Goal: Task Accomplishment & Management: Use online tool/utility

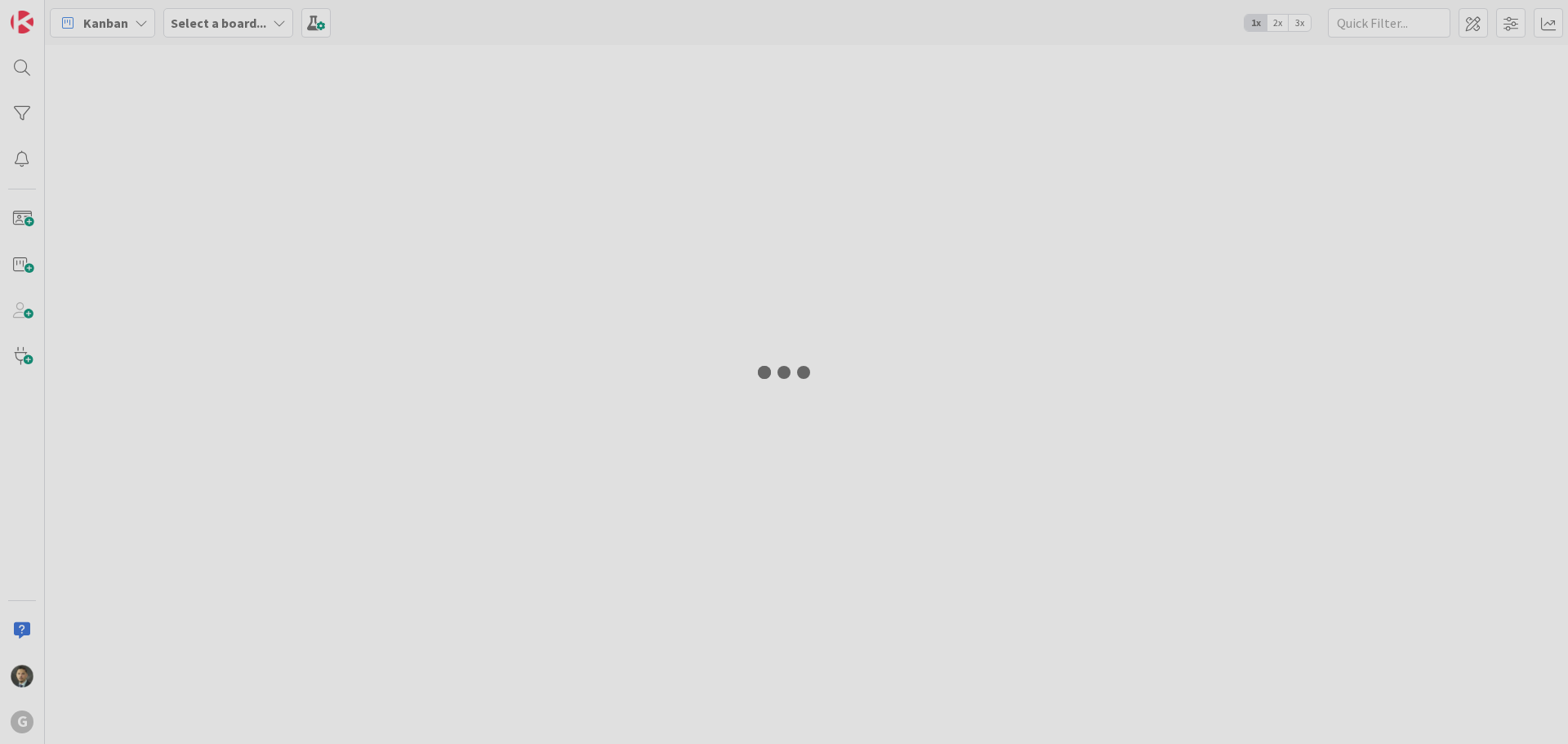
type input "davey"
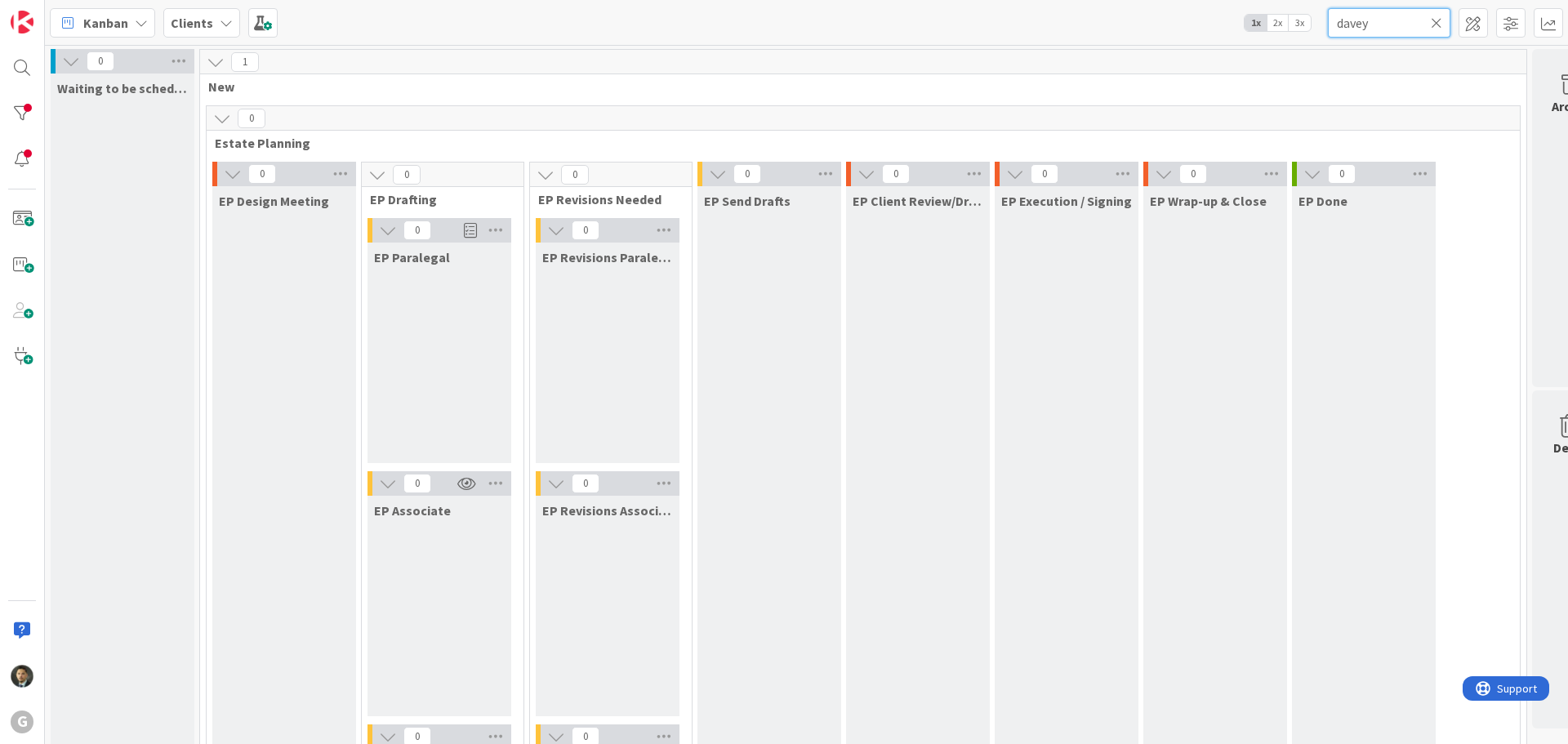
click at [1444, 22] on input "davey" at bounding box center [1390, 23] width 123 height 29
click at [1439, 22] on icon at bounding box center [1437, 22] width 12 height 14
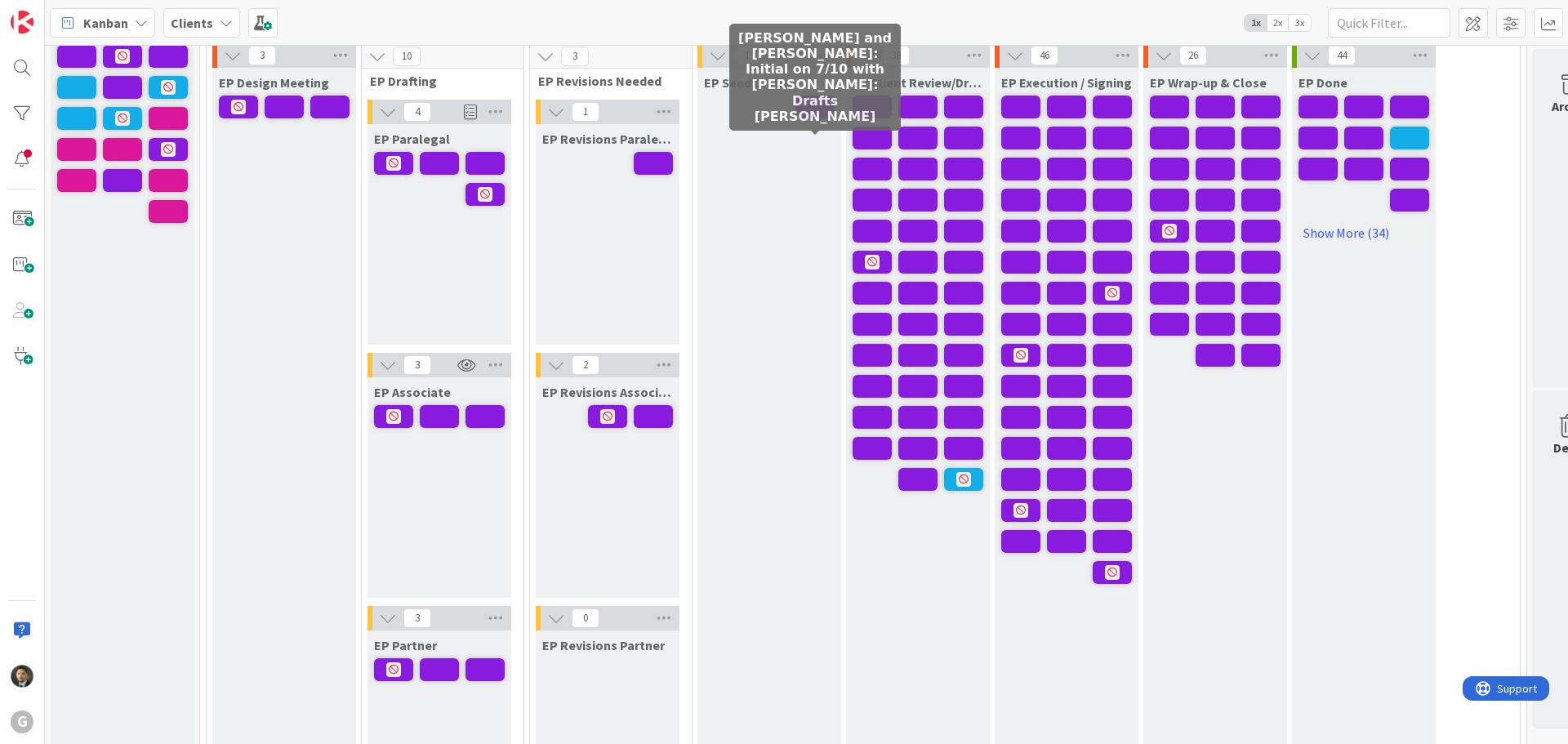
scroll to position [163, 0]
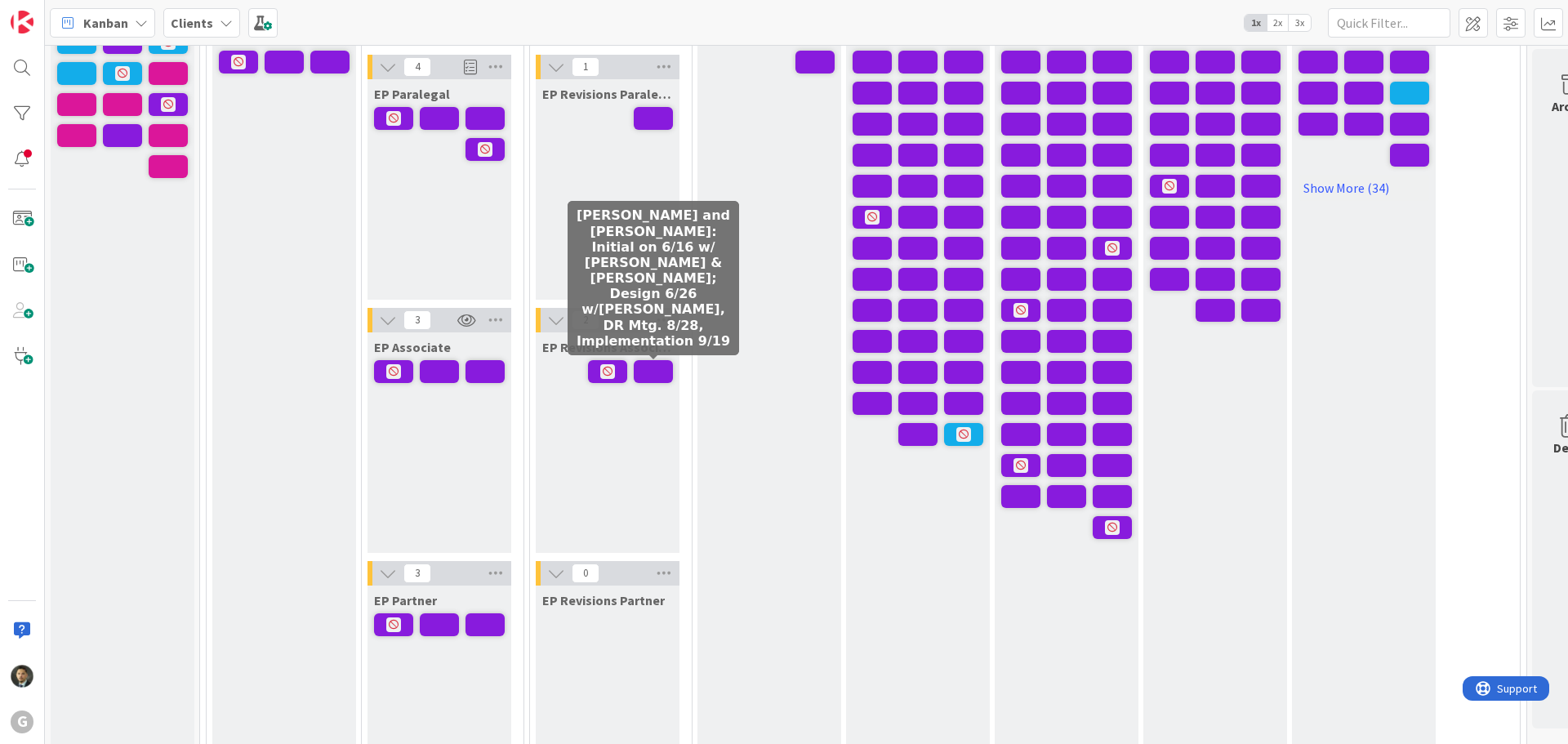
click at [653, 376] on span at bounding box center [653, 371] width 40 height 23
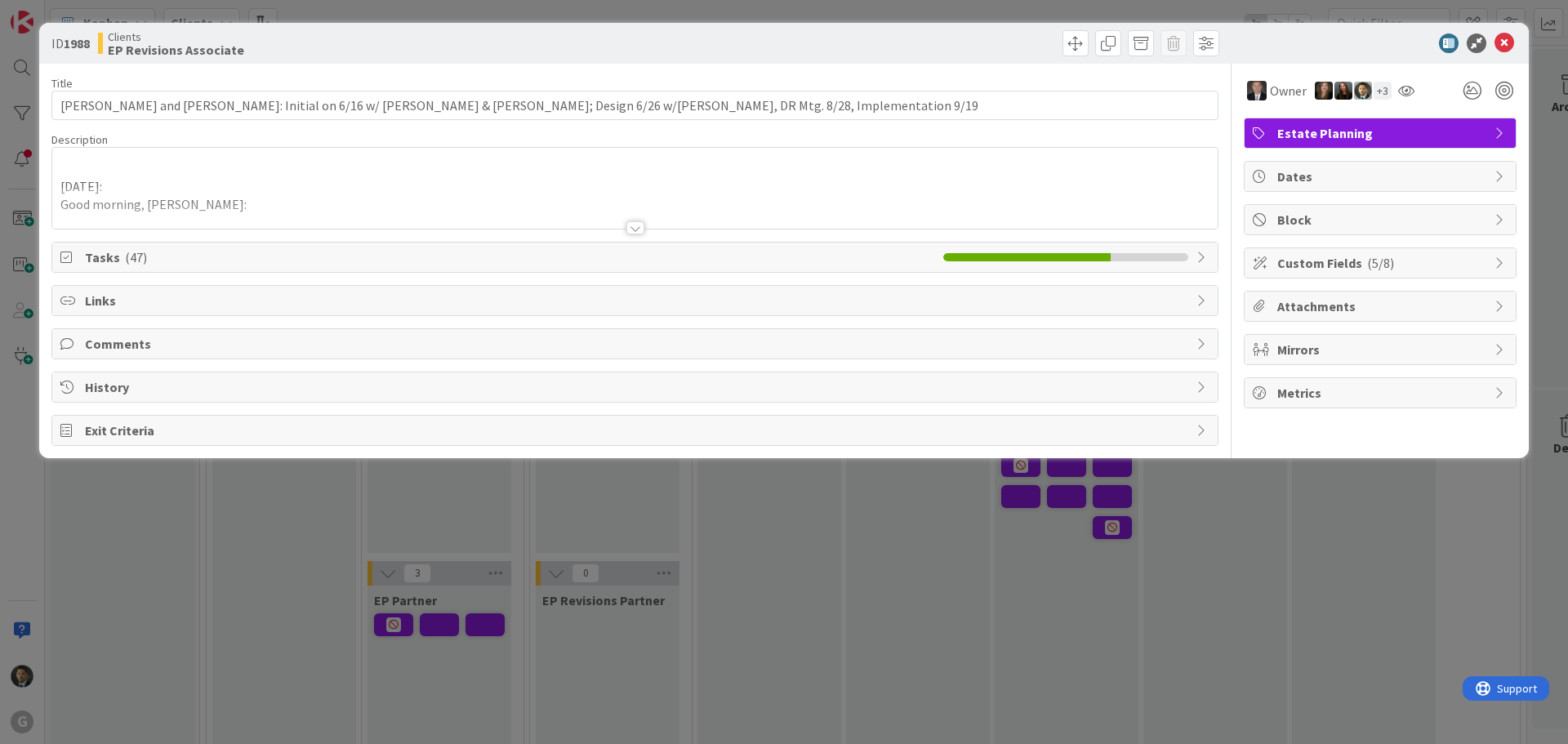
click at [635, 230] on div at bounding box center [635, 228] width 18 height 13
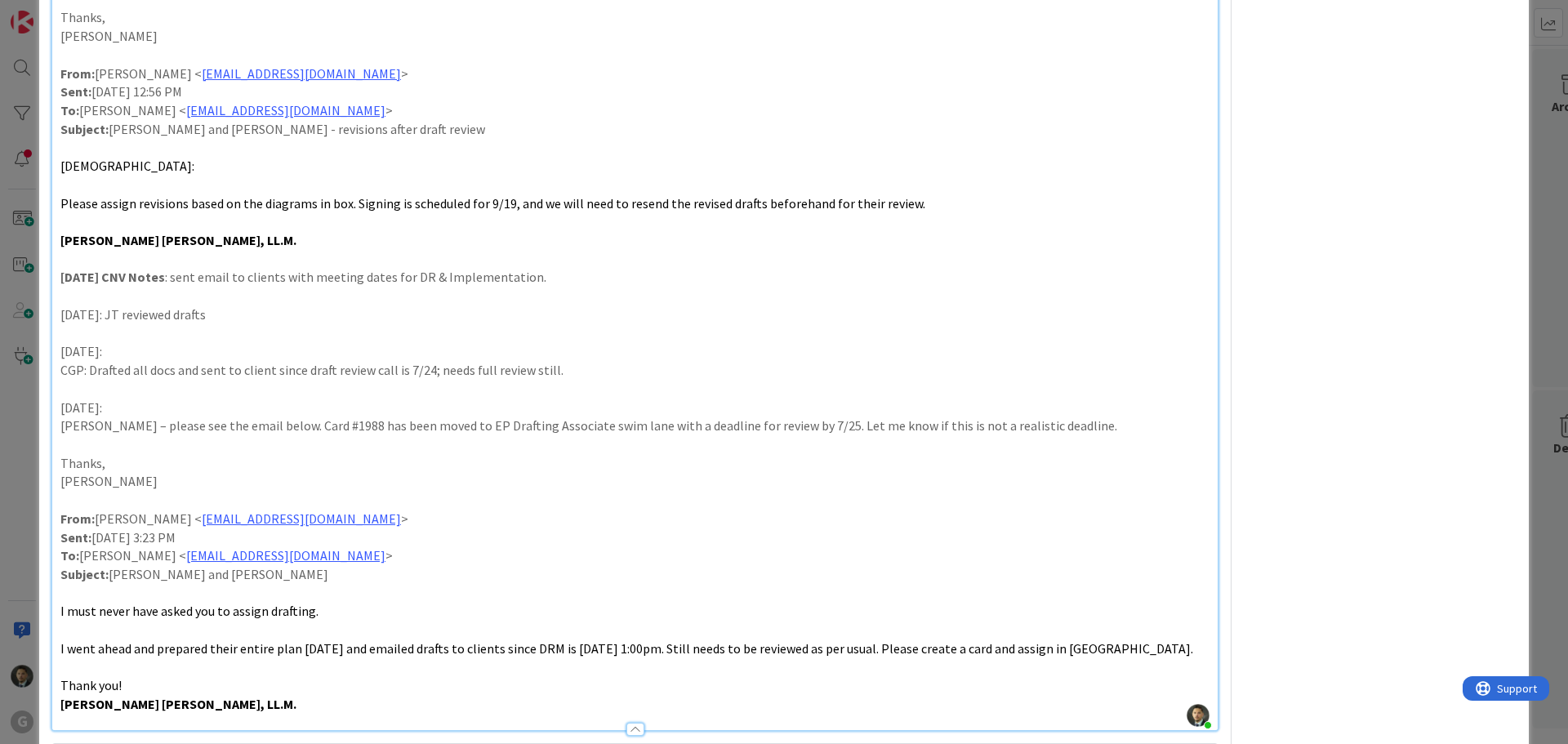
scroll to position [919, 0]
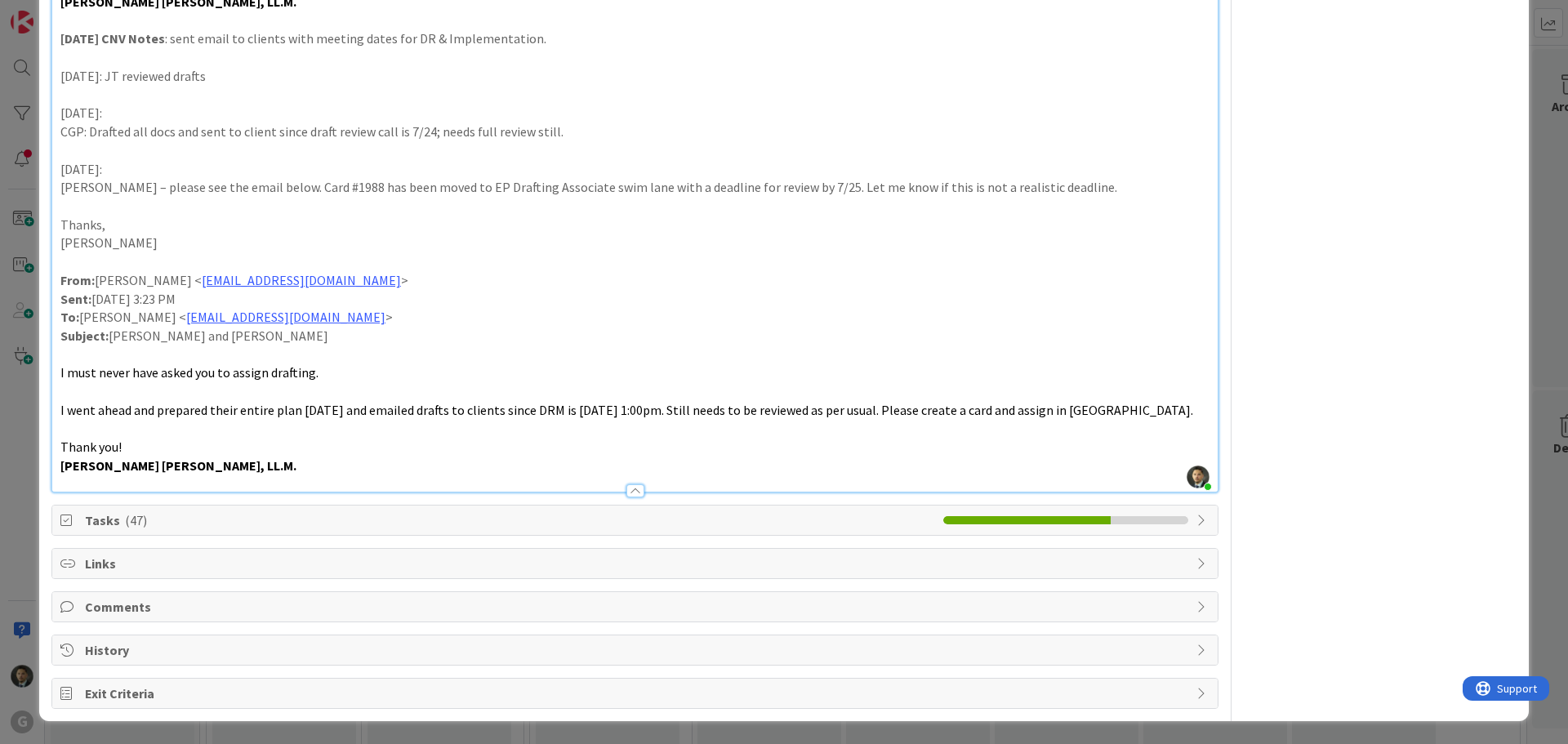
click at [573, 642] on span "History" at bounding box center [636, 650] width 1103 height 19
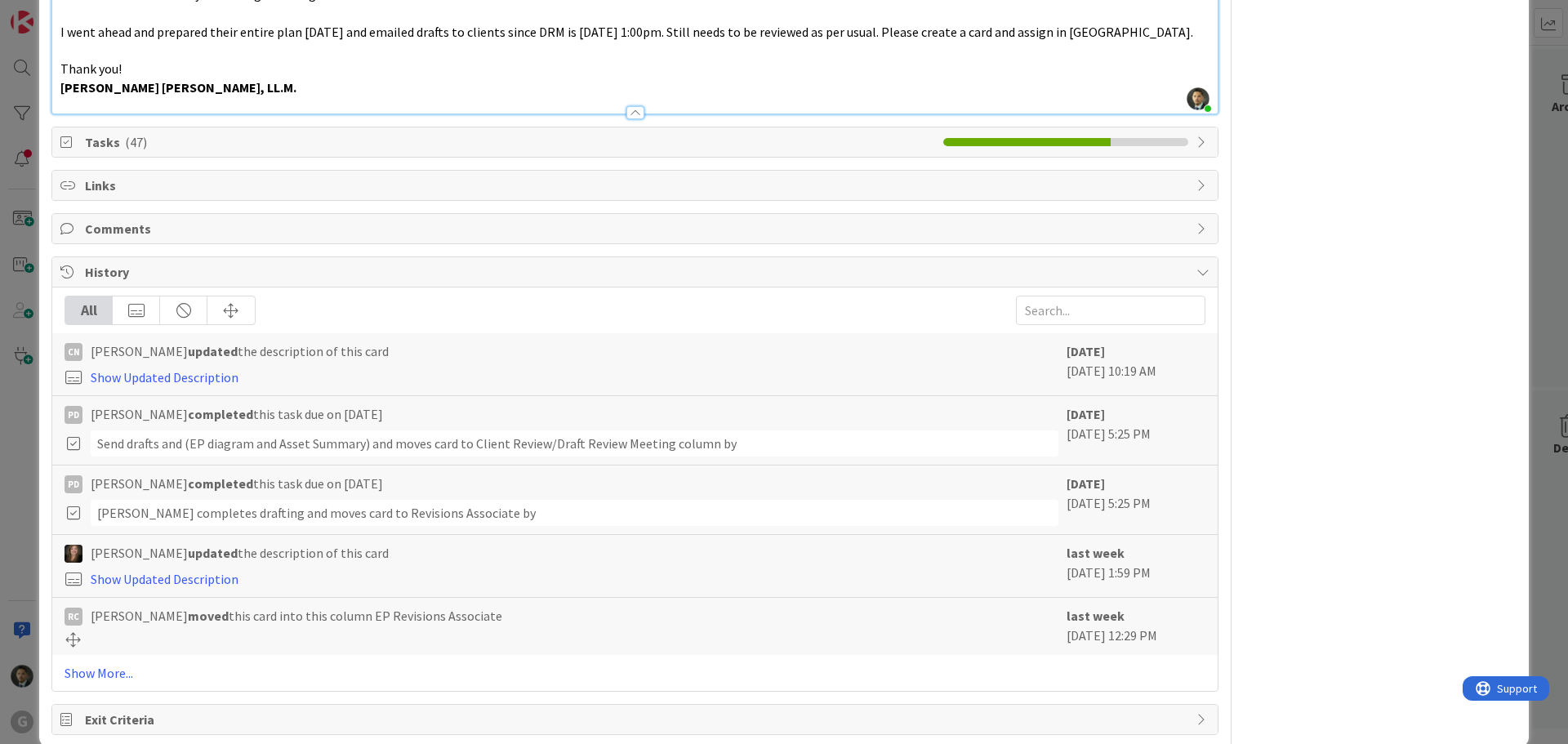
scroll to position [1323, 0]
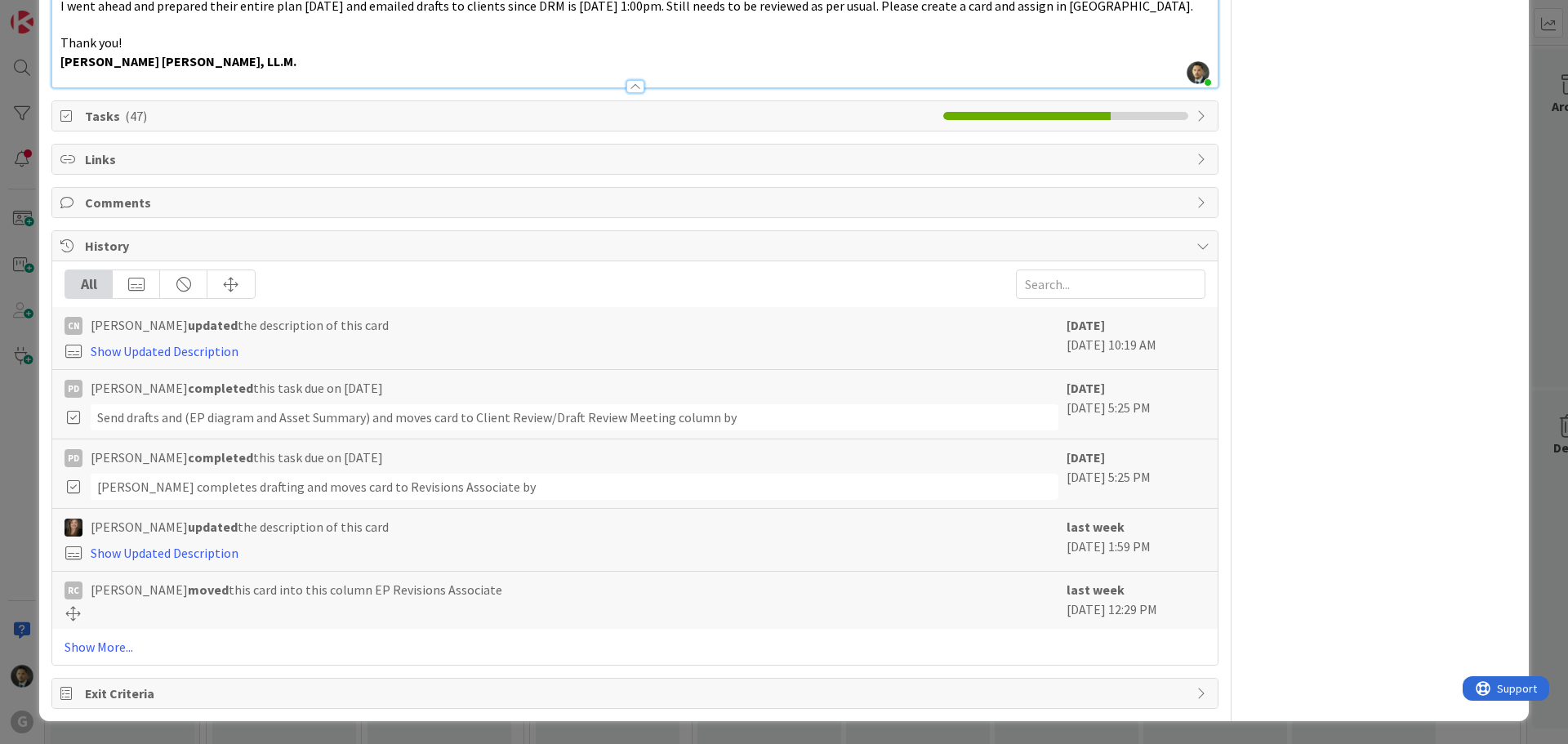
click at [656, 124] on span "Tasks ( 47 )" at bounding box center [509, 115] width 850 height 19
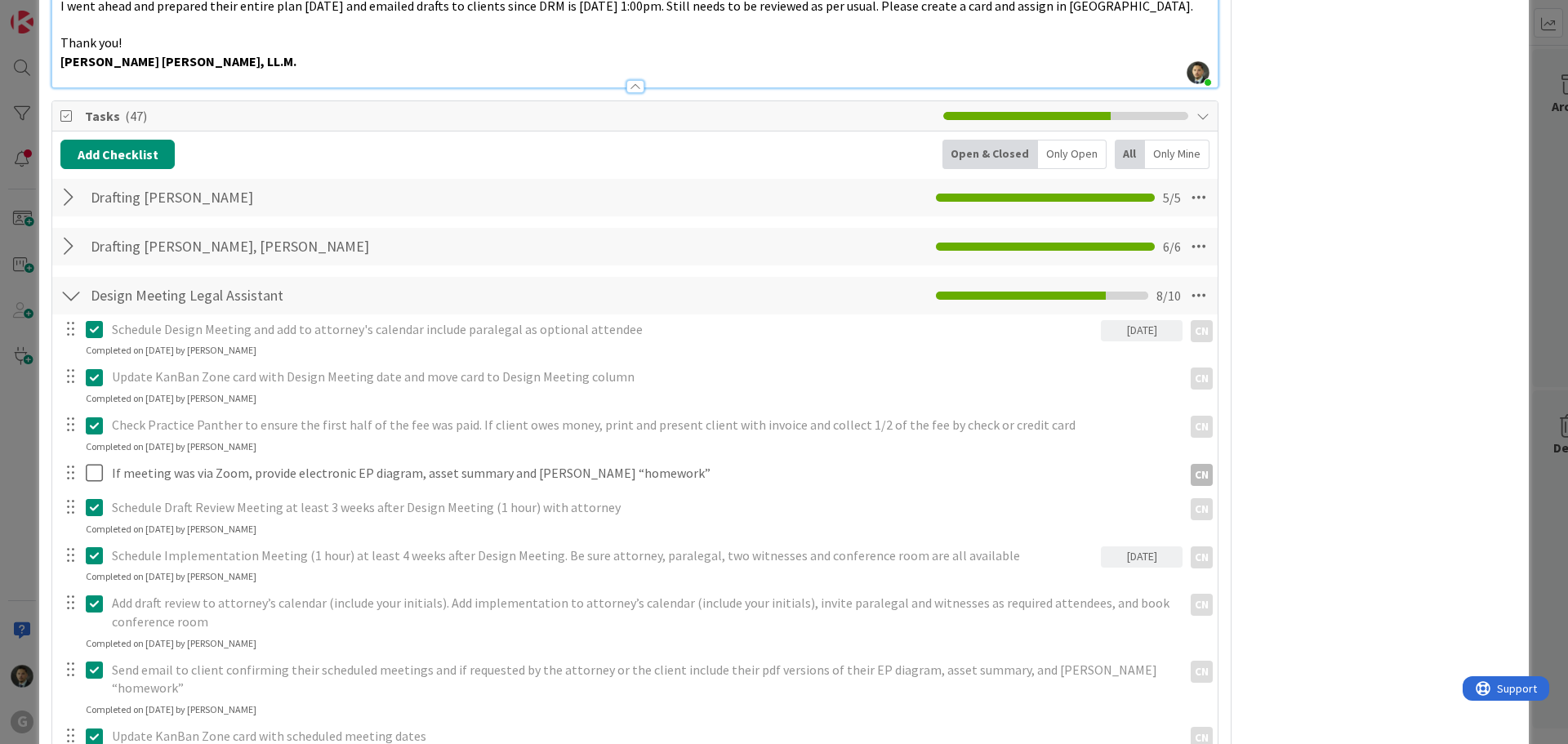
scroll to position [1242, 0]
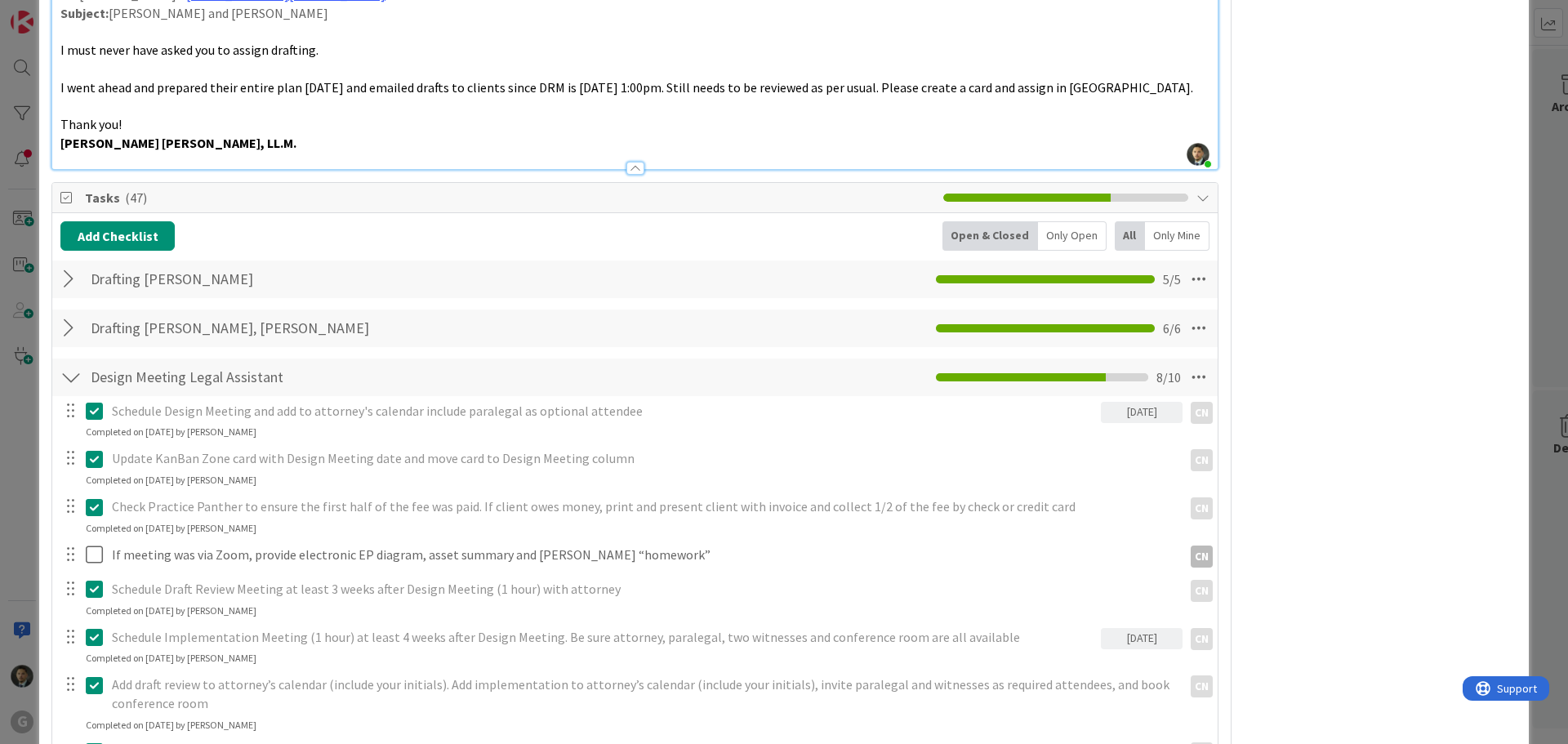
click at [476, 298] on div "Drafting Paul, Chris Checklist Name 20 / 64 Drafting Paul, Chris 5 / 5" at bounding box center [635, 279] width 1165 height 38
click at [478, 280] on div "Drafting Paul, Chris Checklist Name 20 / 64 Drafting Paul, Chris 5 / 5" at bounding box center [635, 279] width 1165 height 38
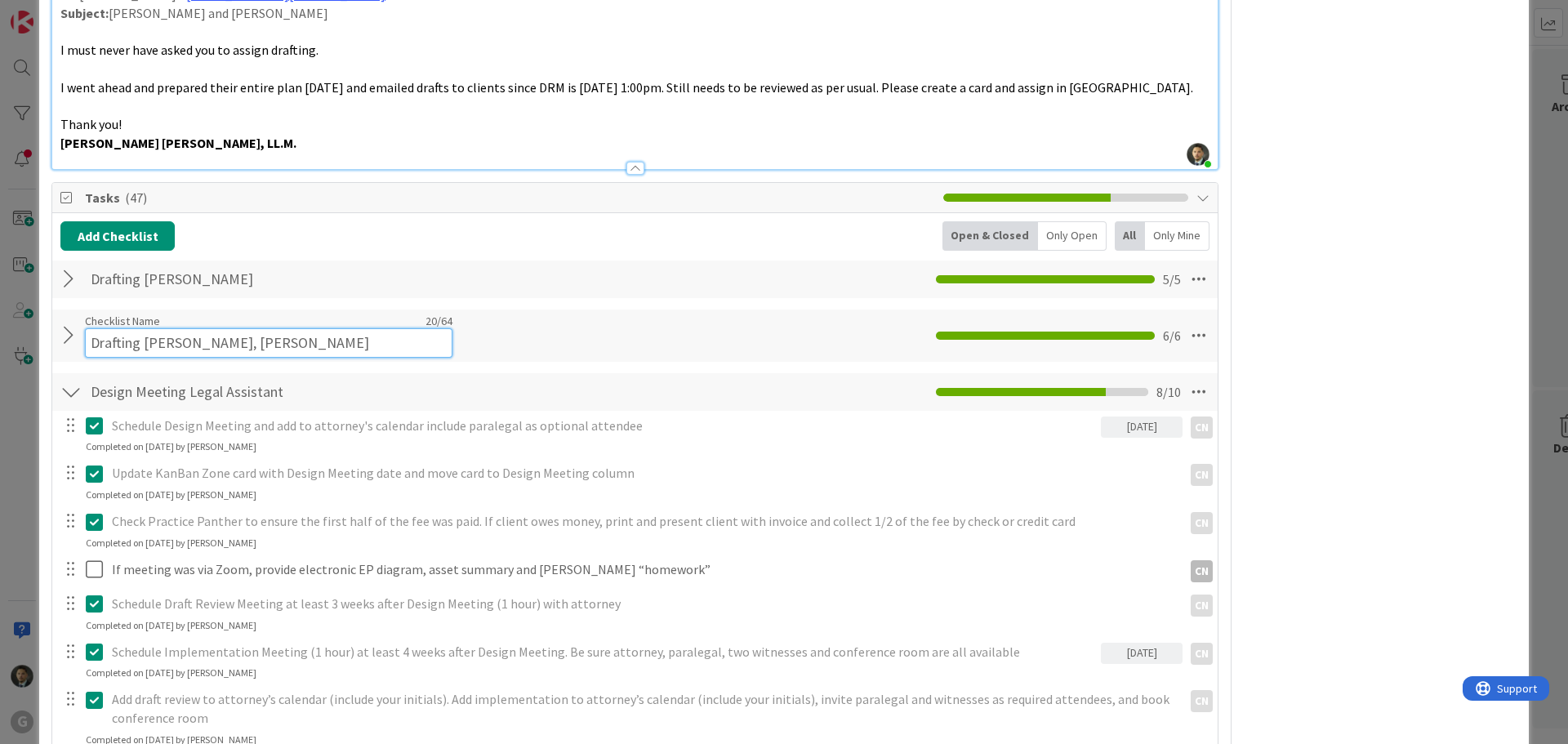
click at [221, 339] on input "Drafting Chris, Joel" at bounding box center [268, 343] width 367 height 29
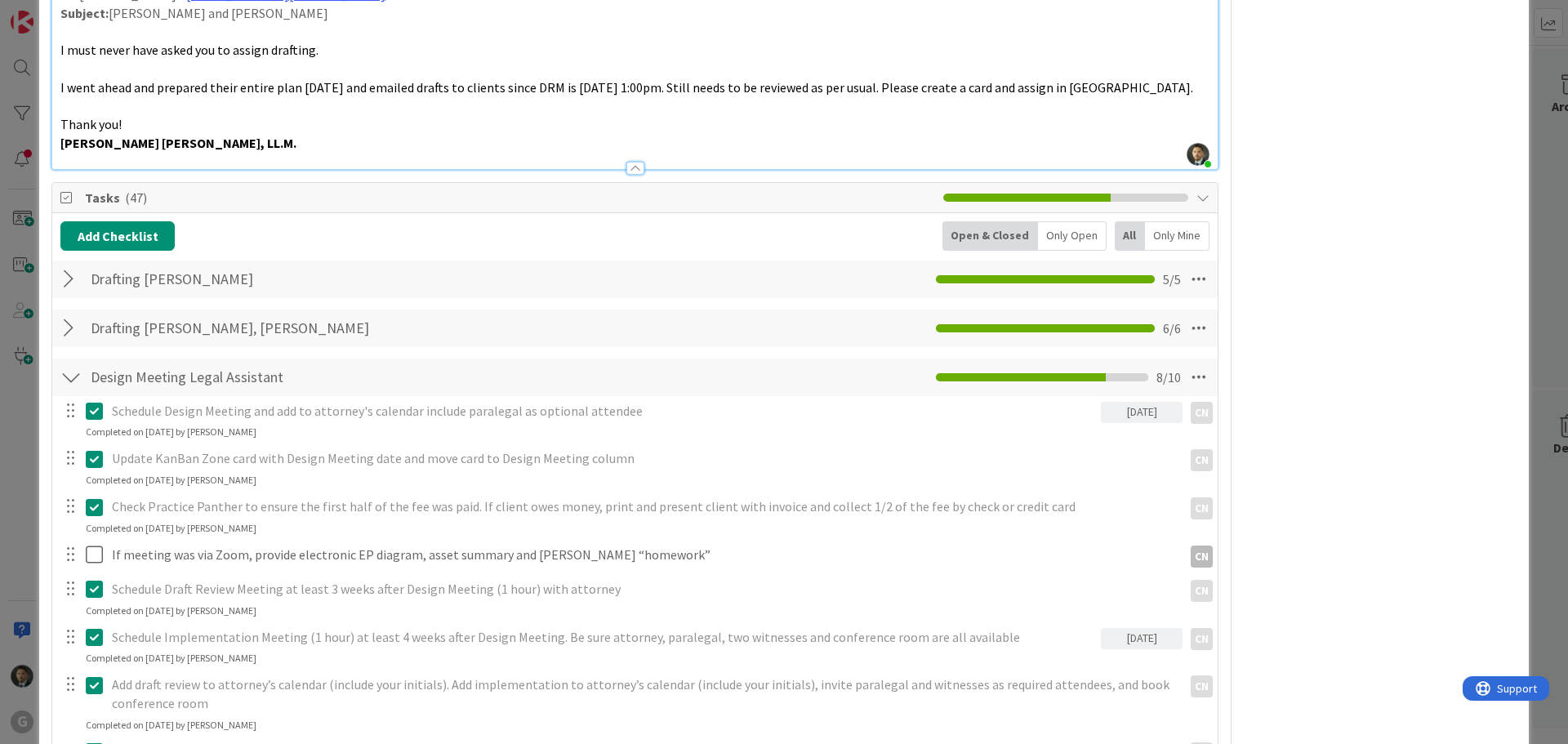
click at [69, 342] on div at bounding box center [71, 328] width 21 height 29
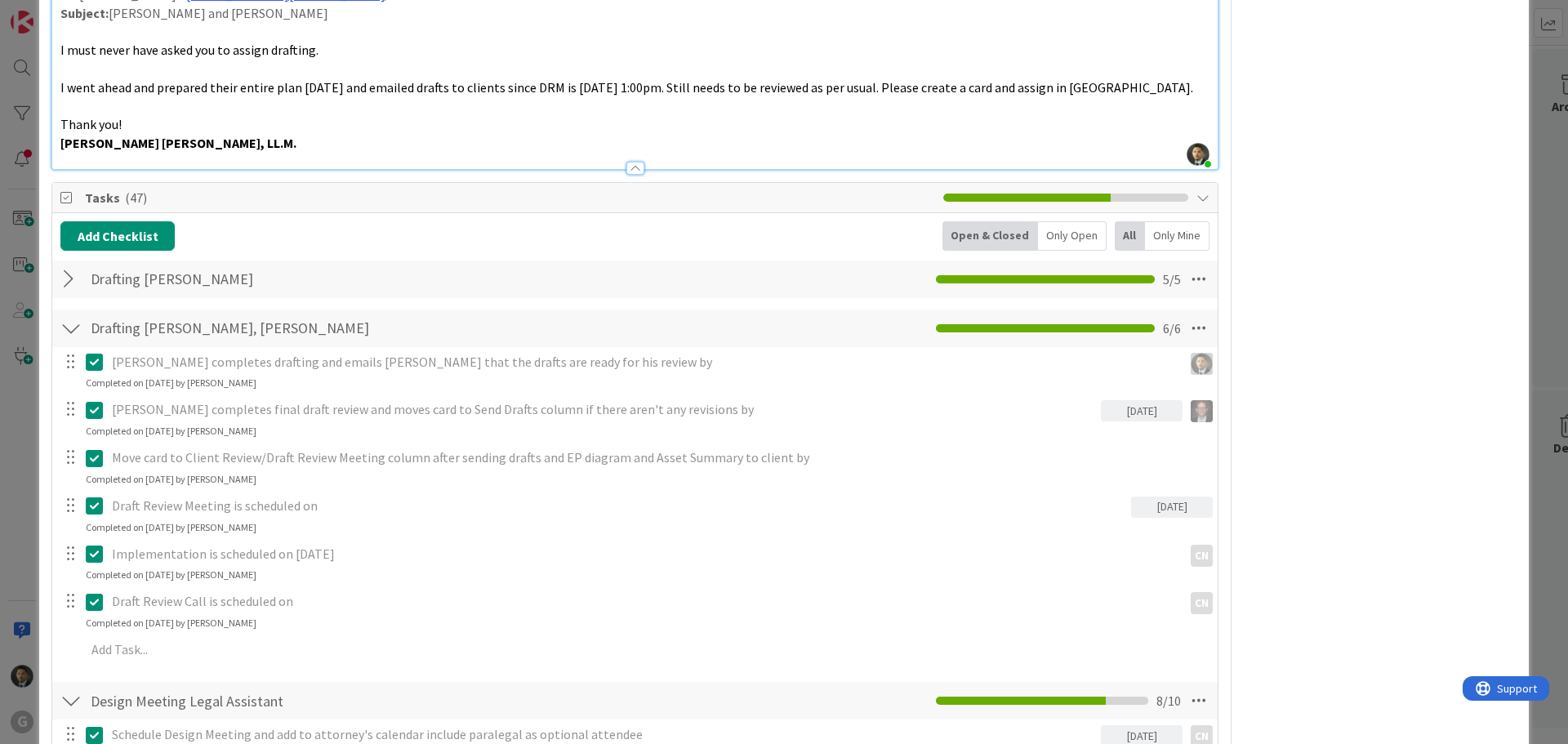
click at [67, 275] on div at bounding box center [71, 279] width 21 height 29
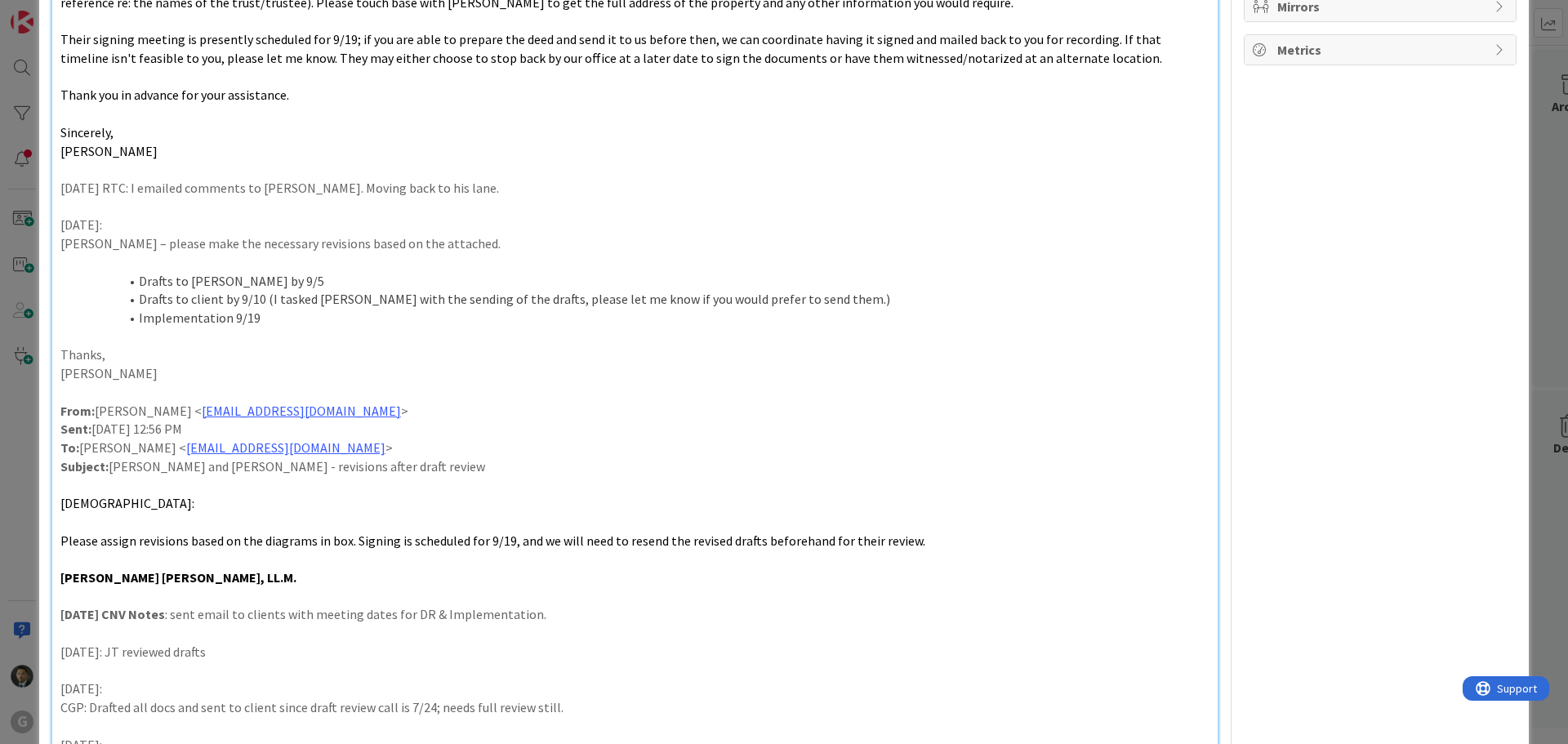
scroll to position [0, 0]
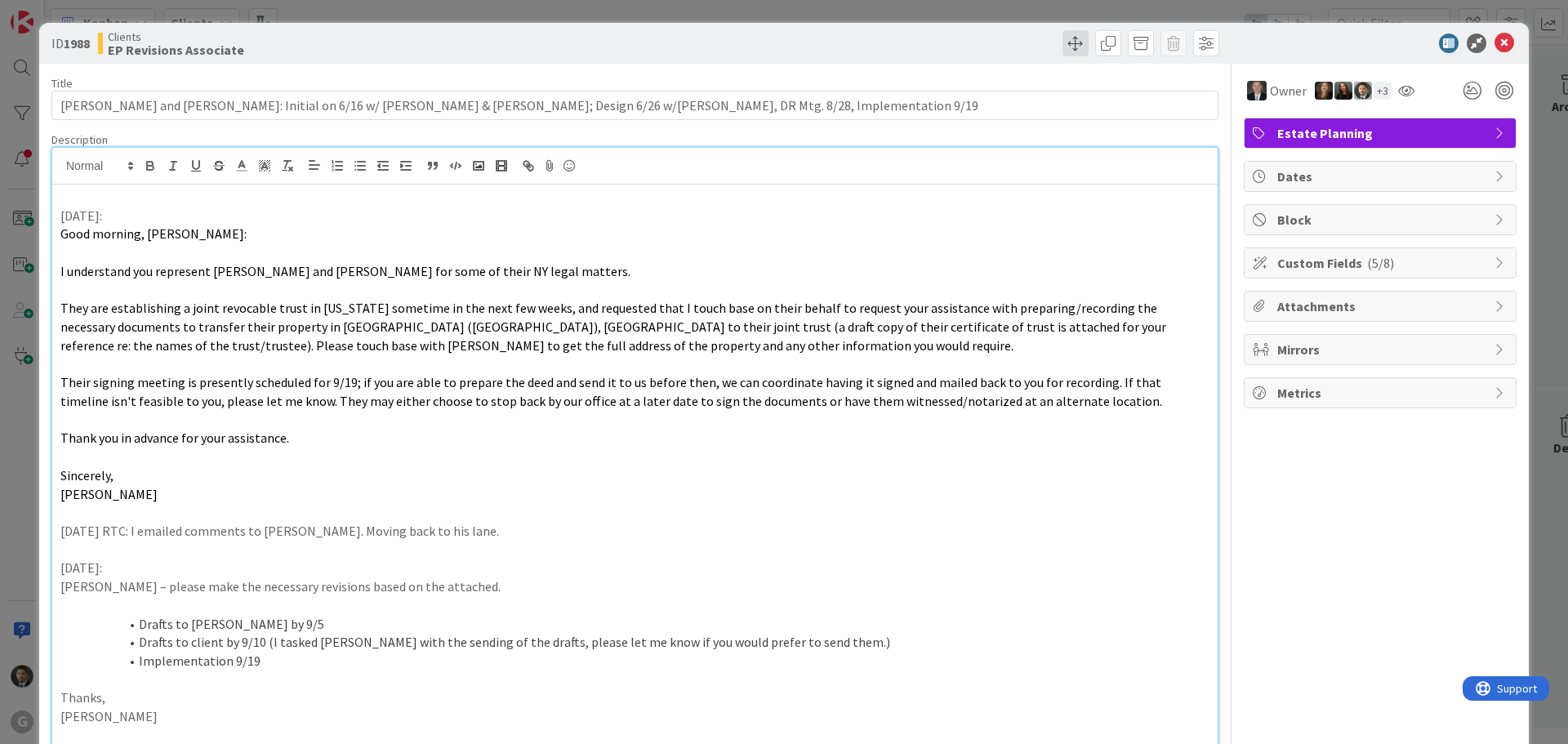
click at [1044, 40] on div at bounding box center [930, 43] width 580 height 26
click at [1066, 43] on span at bounding box center [1075, 43] width 26 height 26
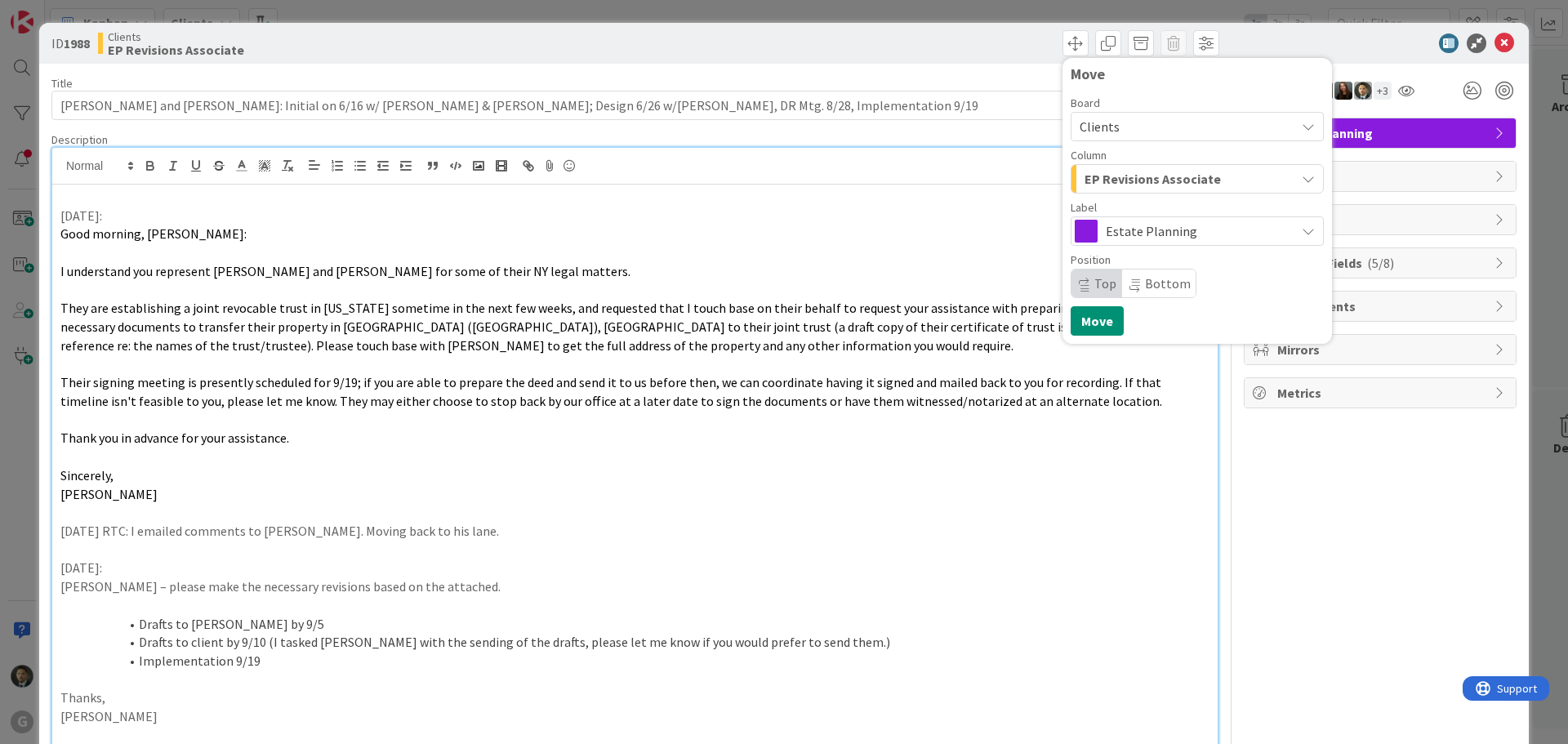
click at [1088, 187] on span "EP Revisions Associate" at bounding box center [1153, 178] width 136 height 21
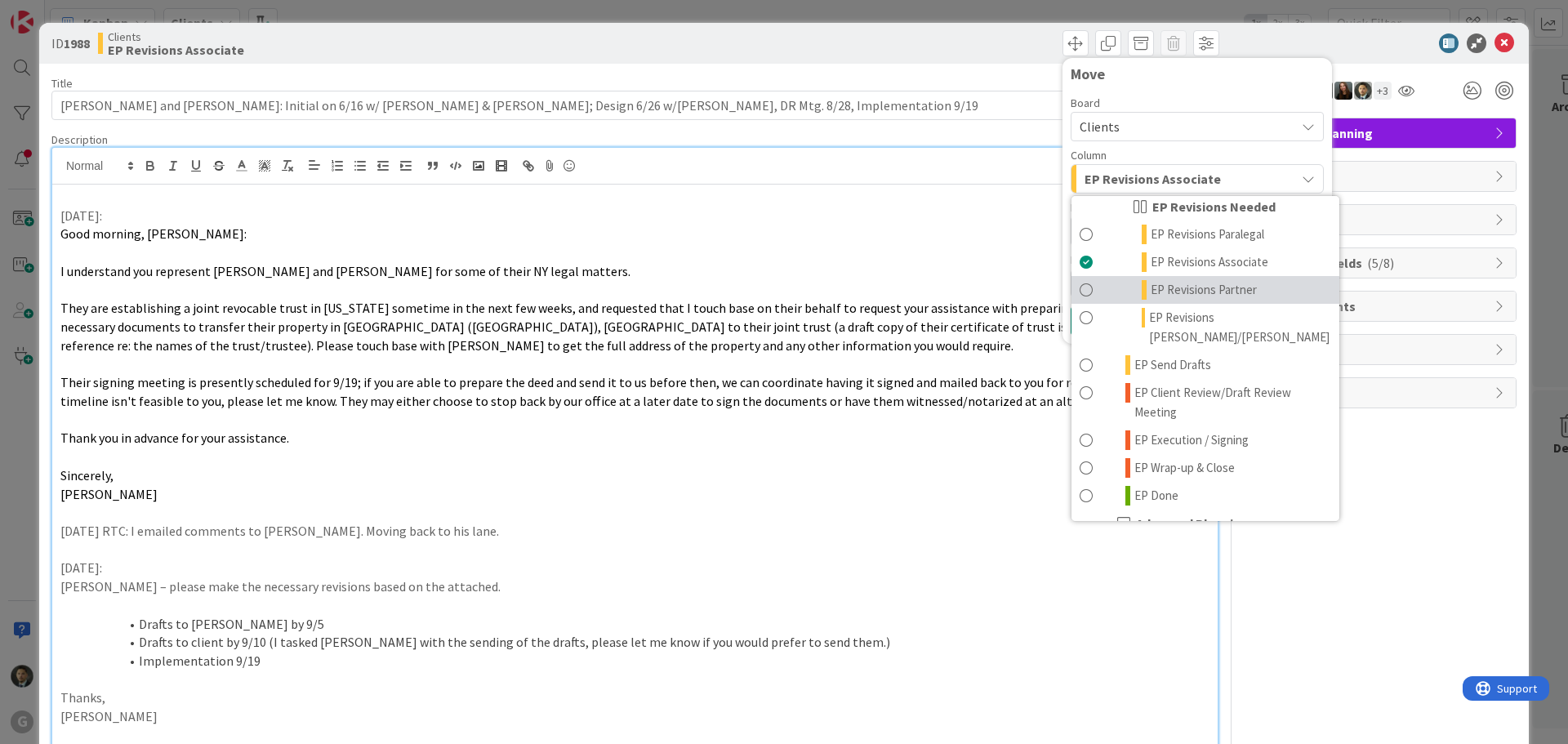
scroll to position [327, 0]
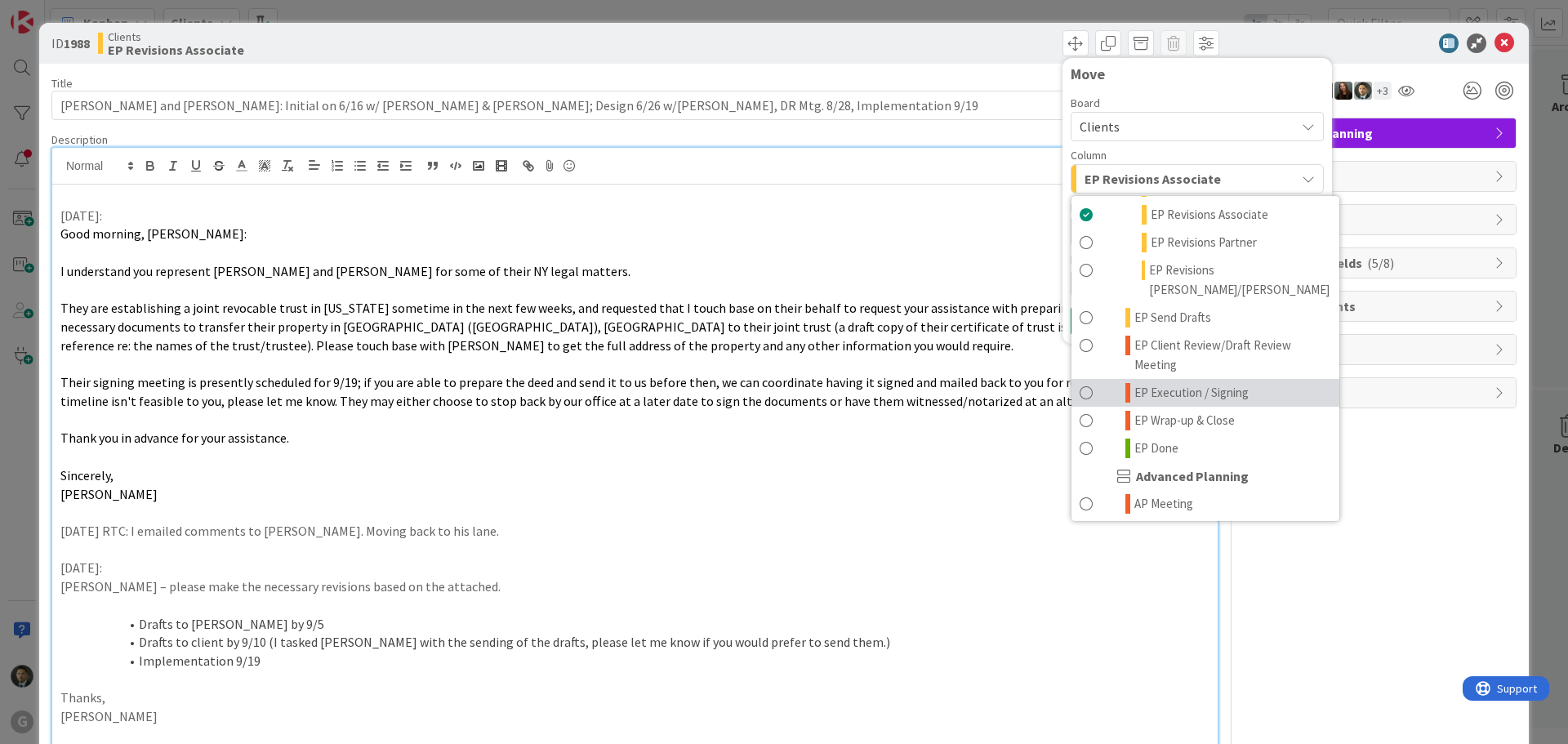
click at [1158, 383] on span "EP Execution / Signing" at bounding box center [1191, 393] width 114 height 19
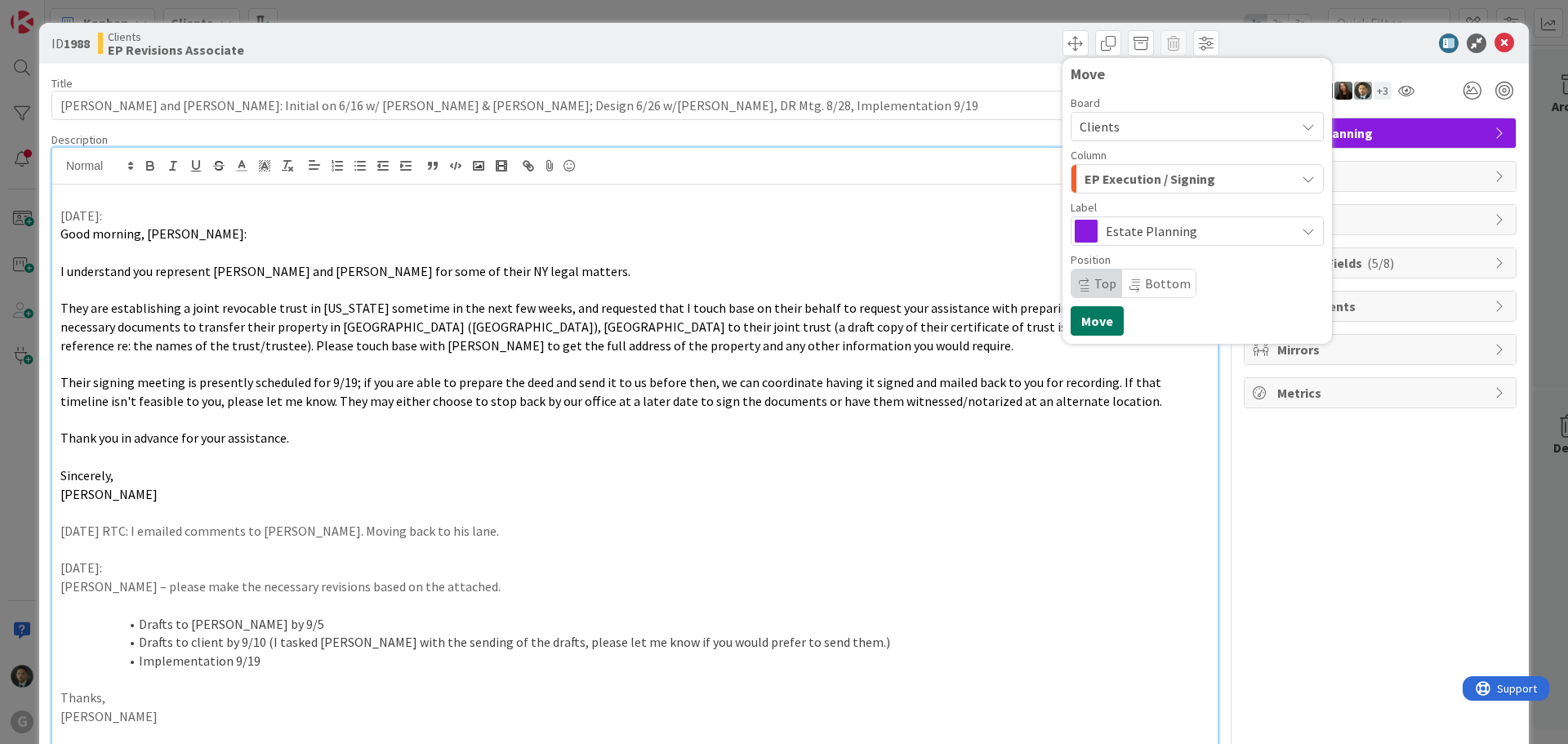
click at [1079, 309] on button "Move" at bounding box center [1097, 320] width 53 height 29
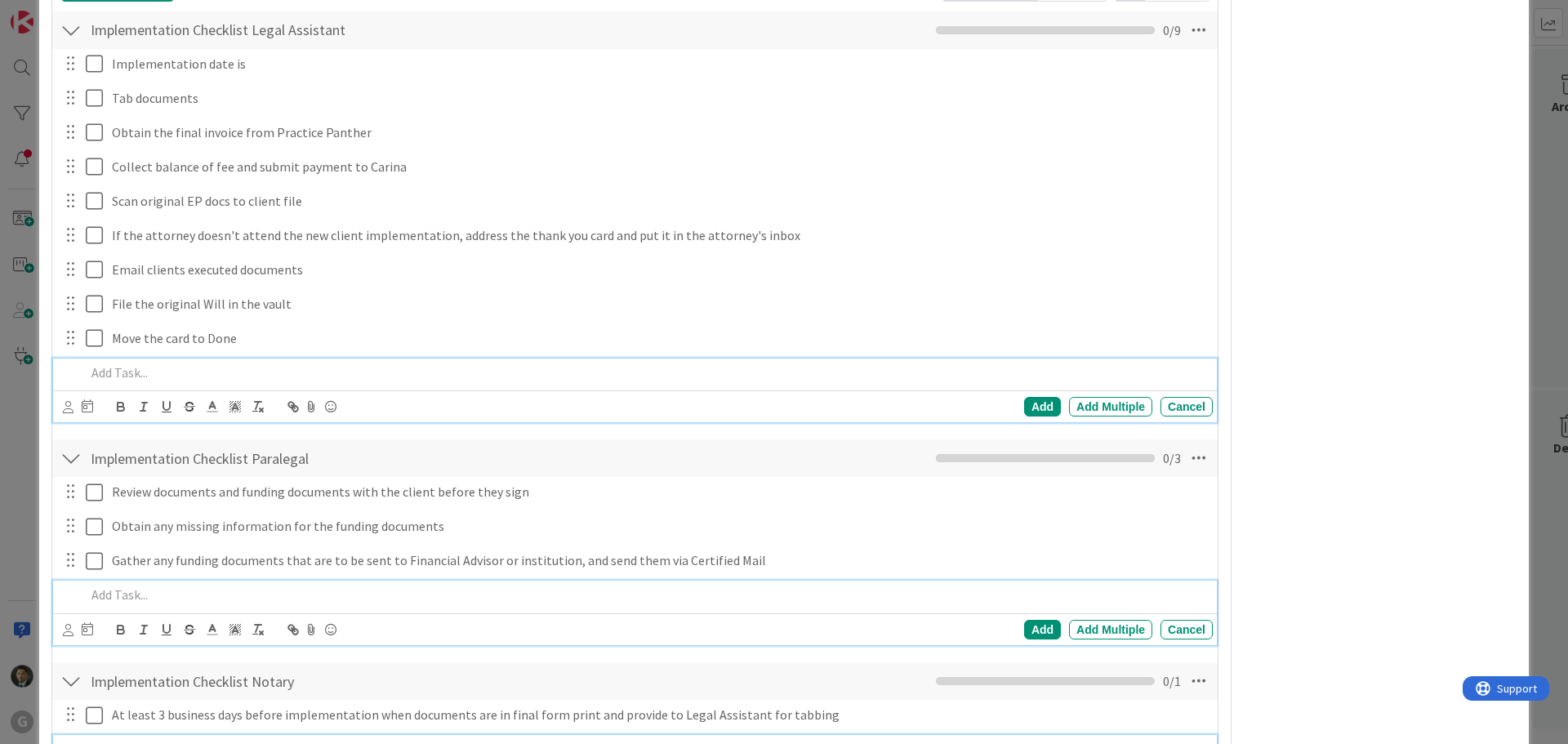
scroll to position [0, 0]
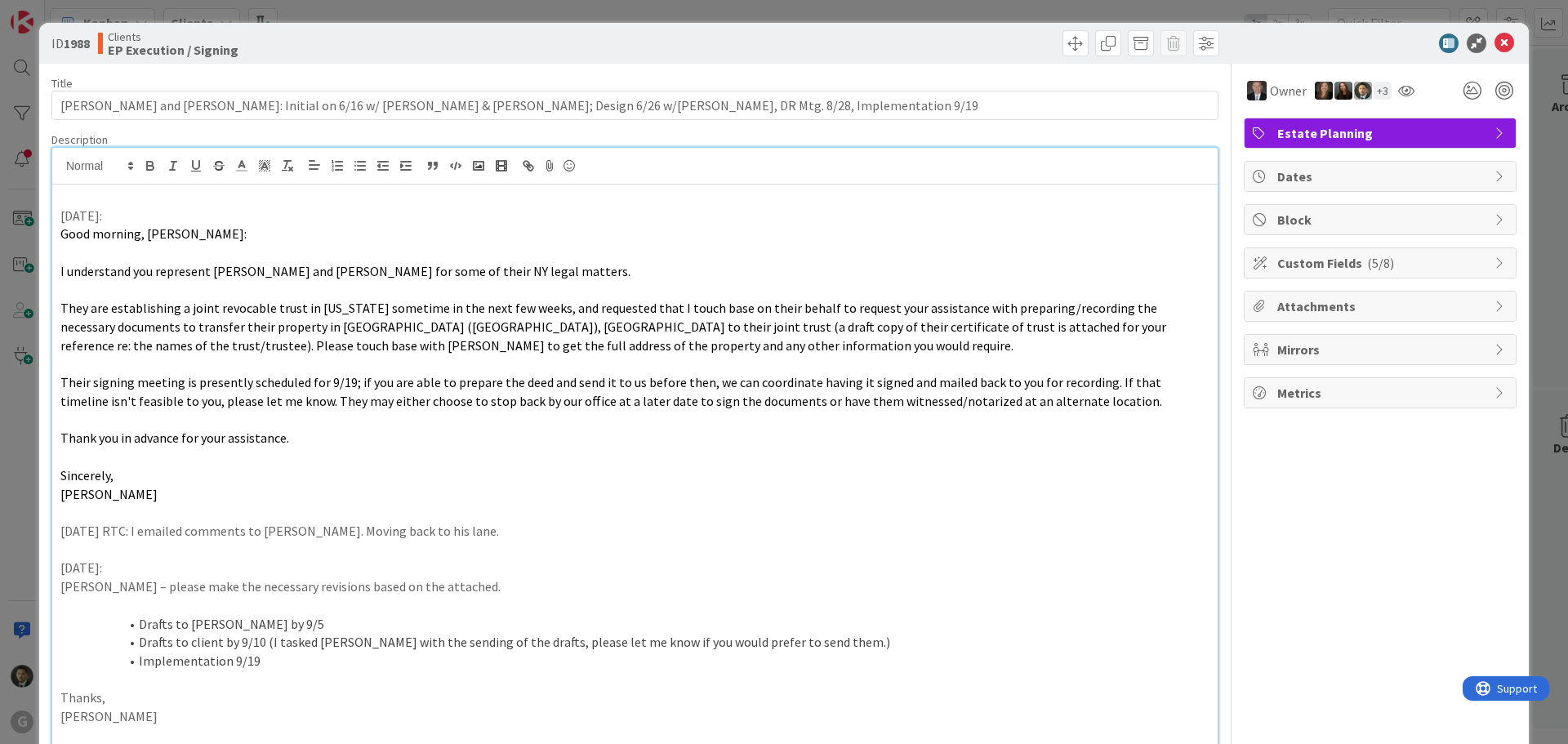
click at [1177, 13] on div "ID 1988 Clients EP Execution / Signing Move Move Title 116 / 128 Grende, David …" at bounding box center [784, 372] width 1568 height 744
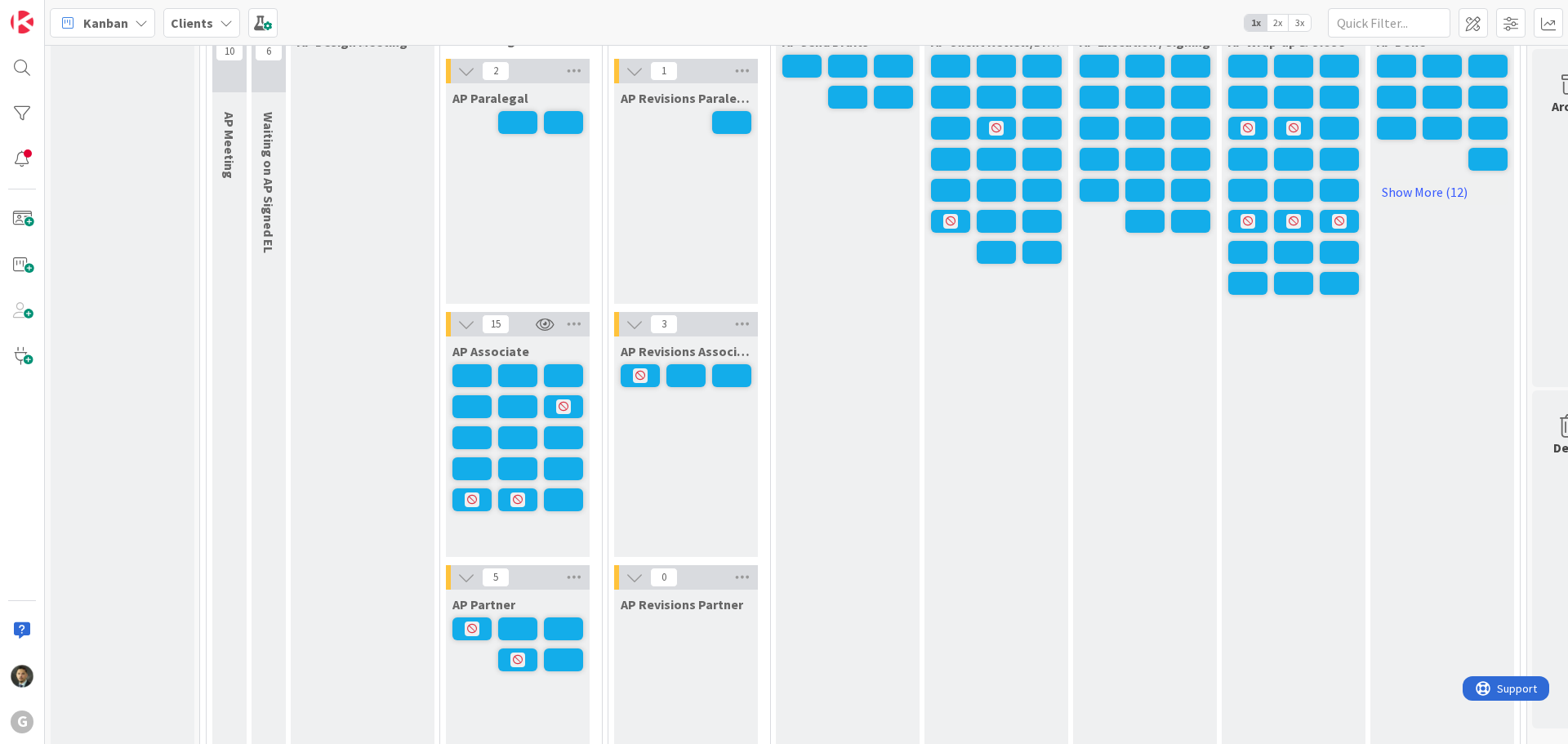
scroll to position [1306, 0]
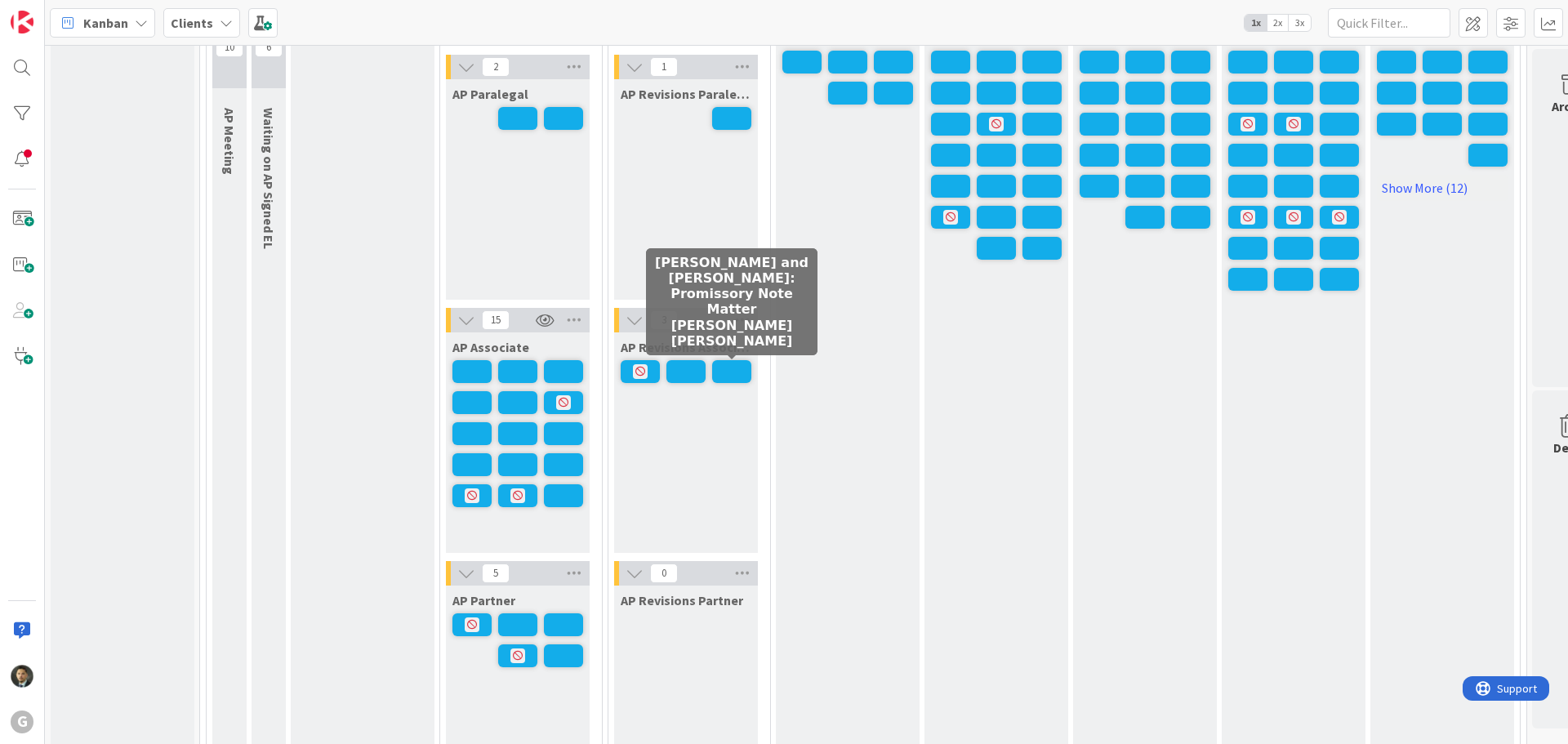
click at [724, 369] on span at bounding box center [731, 371] width 40 height 23
click at [742, 374] on span at bounding box center [731, 371] width 40 height 23
click at [727, 372] on span at bounding box center [731, 371] width 40 height 23
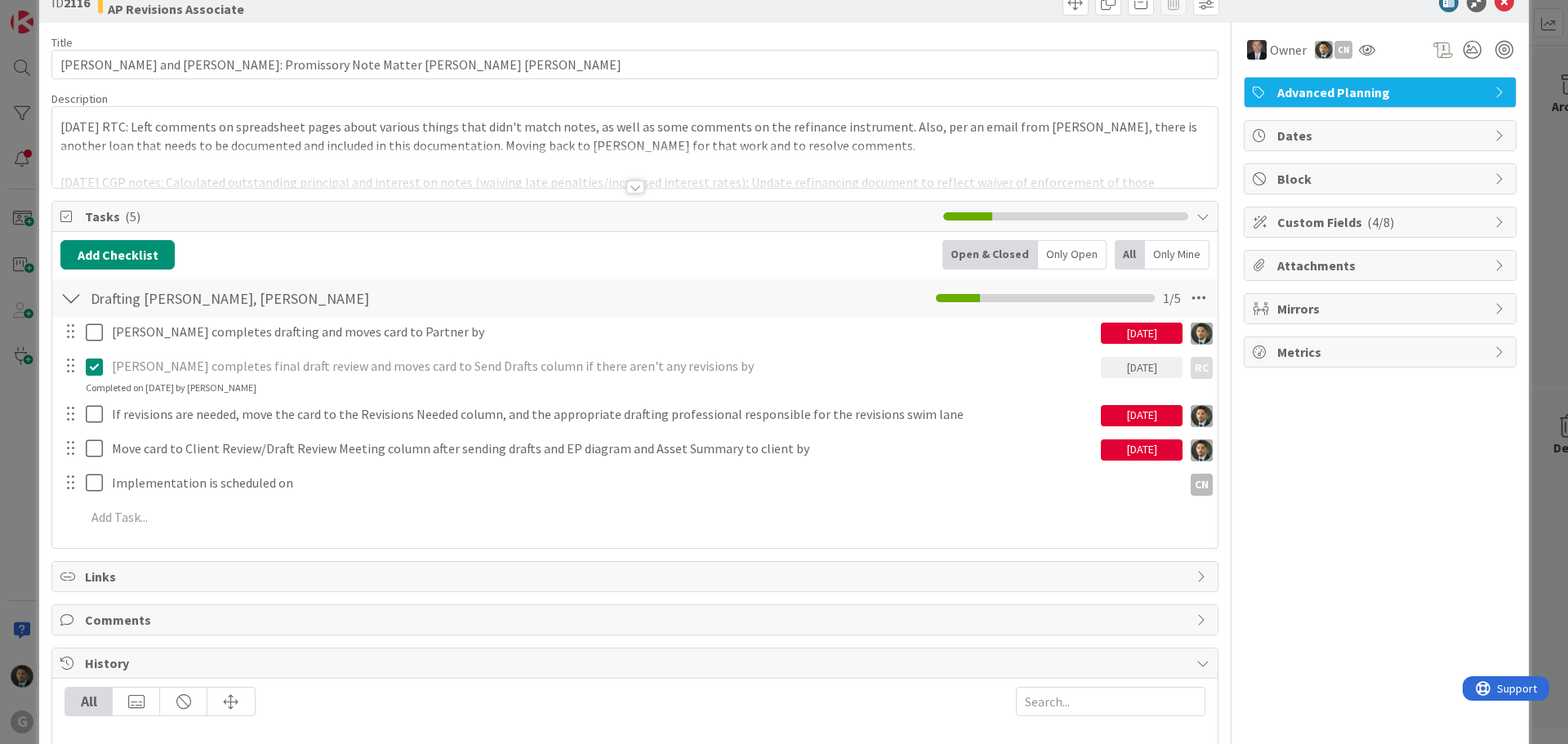
scroll to position [82, 0]
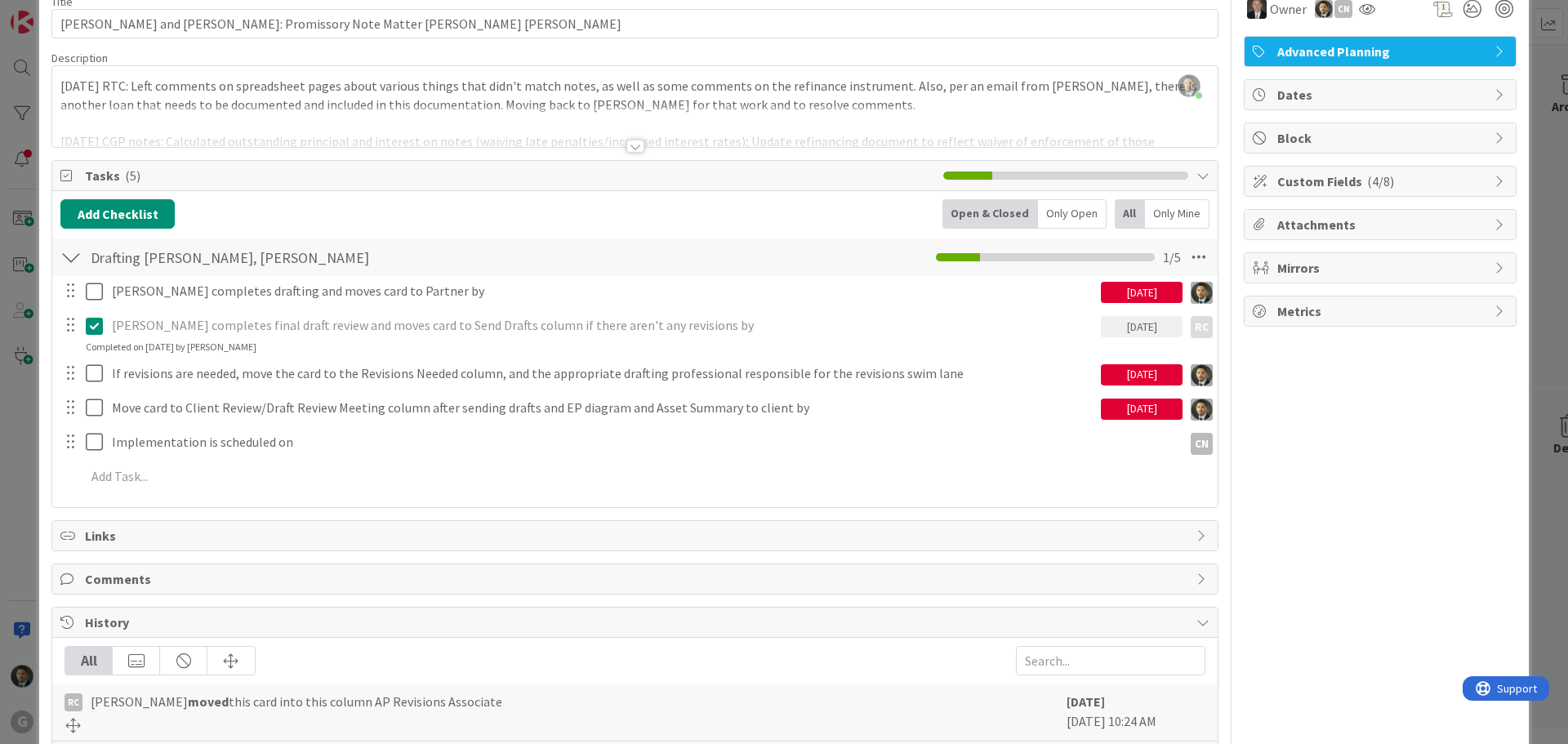
click at [630, 148] on div at bounding box center [635, 146] width 18 height 13
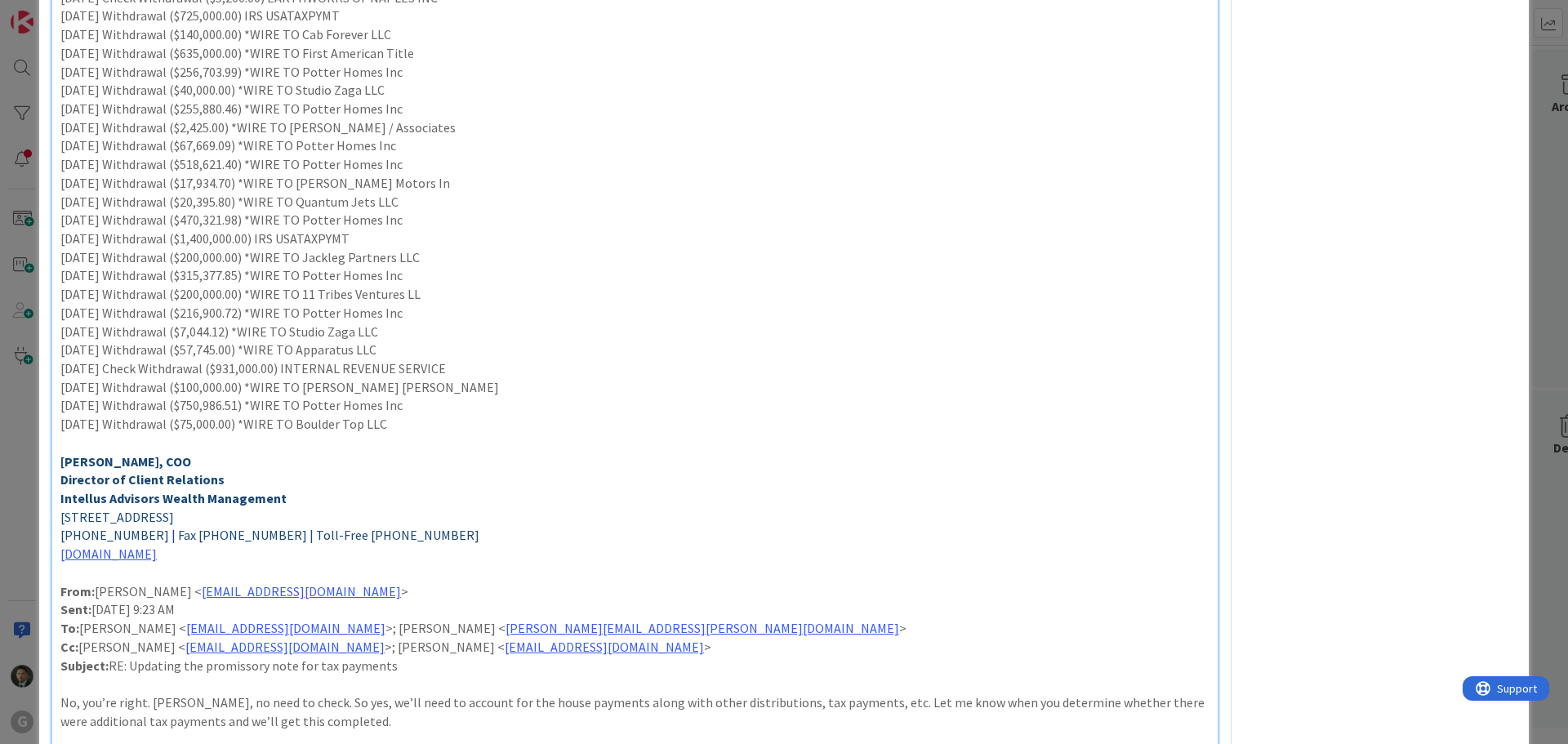
scroll to position [0, 0]
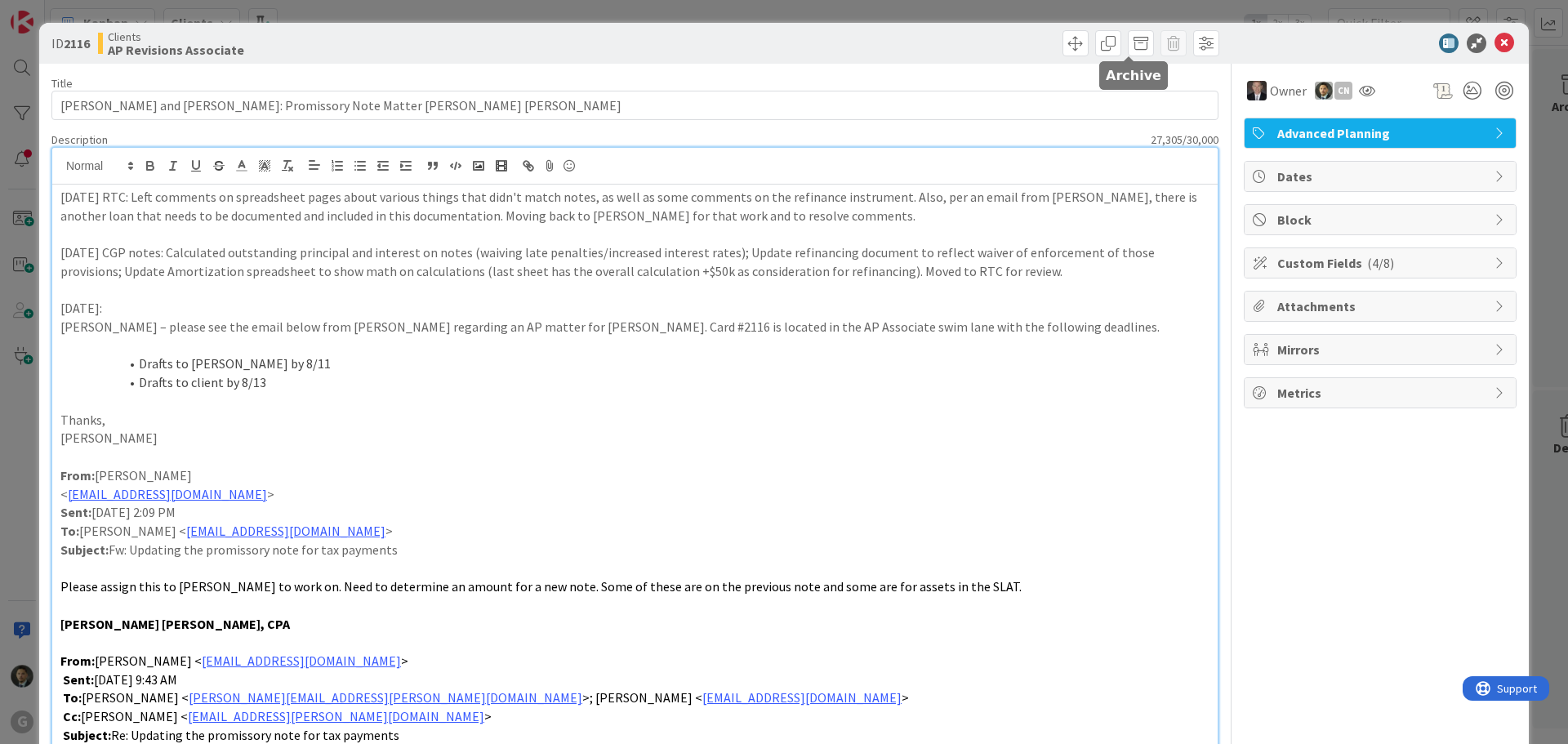
click at [1175, 15] on div "ID 2116 Clients AP Revisions Associate Title 61 / 128 DeAngelis, John and Kelly…" at bounding box center [784, 372] width 1568 height 744
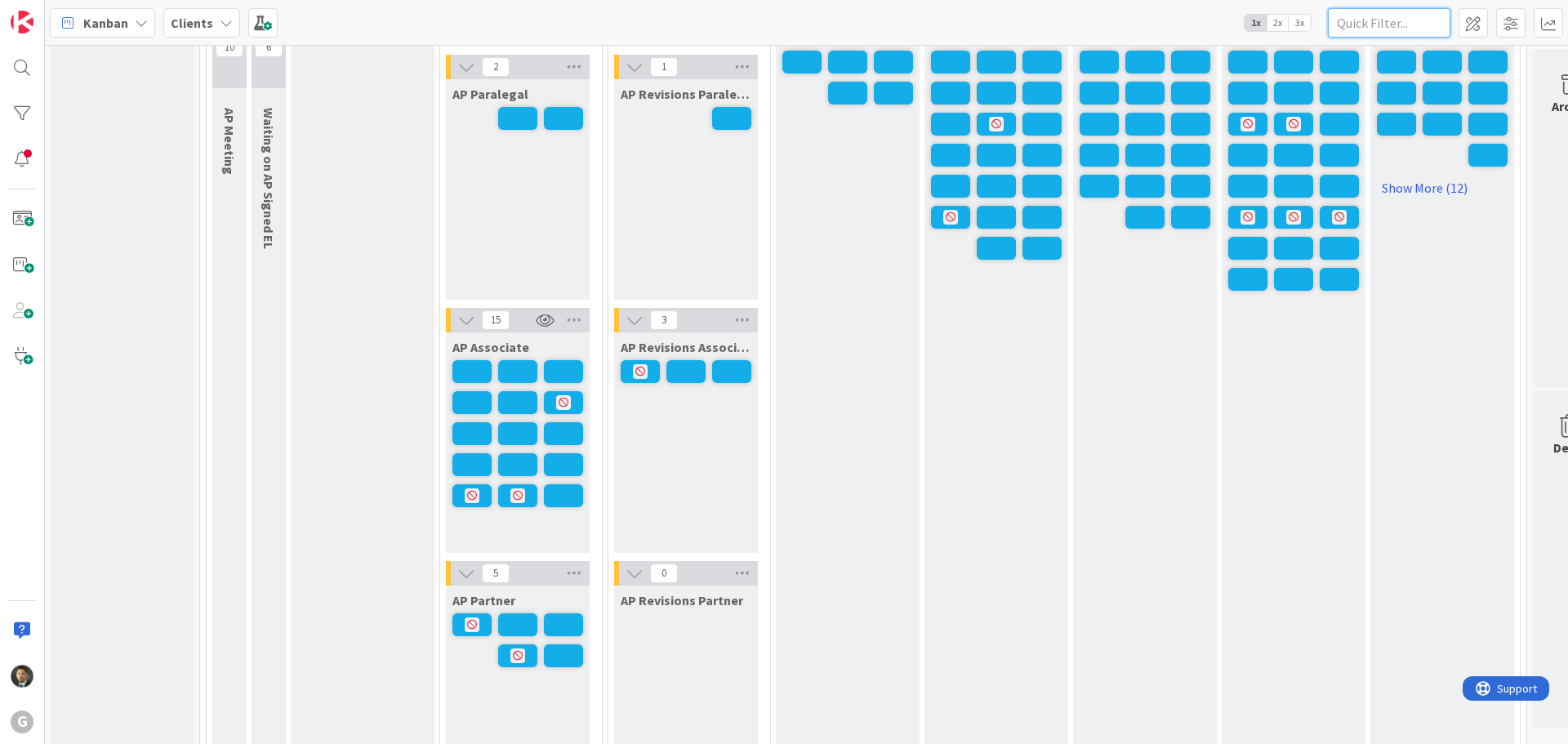
click at [1379, 26] on input "text" at bounding box center [1390, 23] width 123 height 29
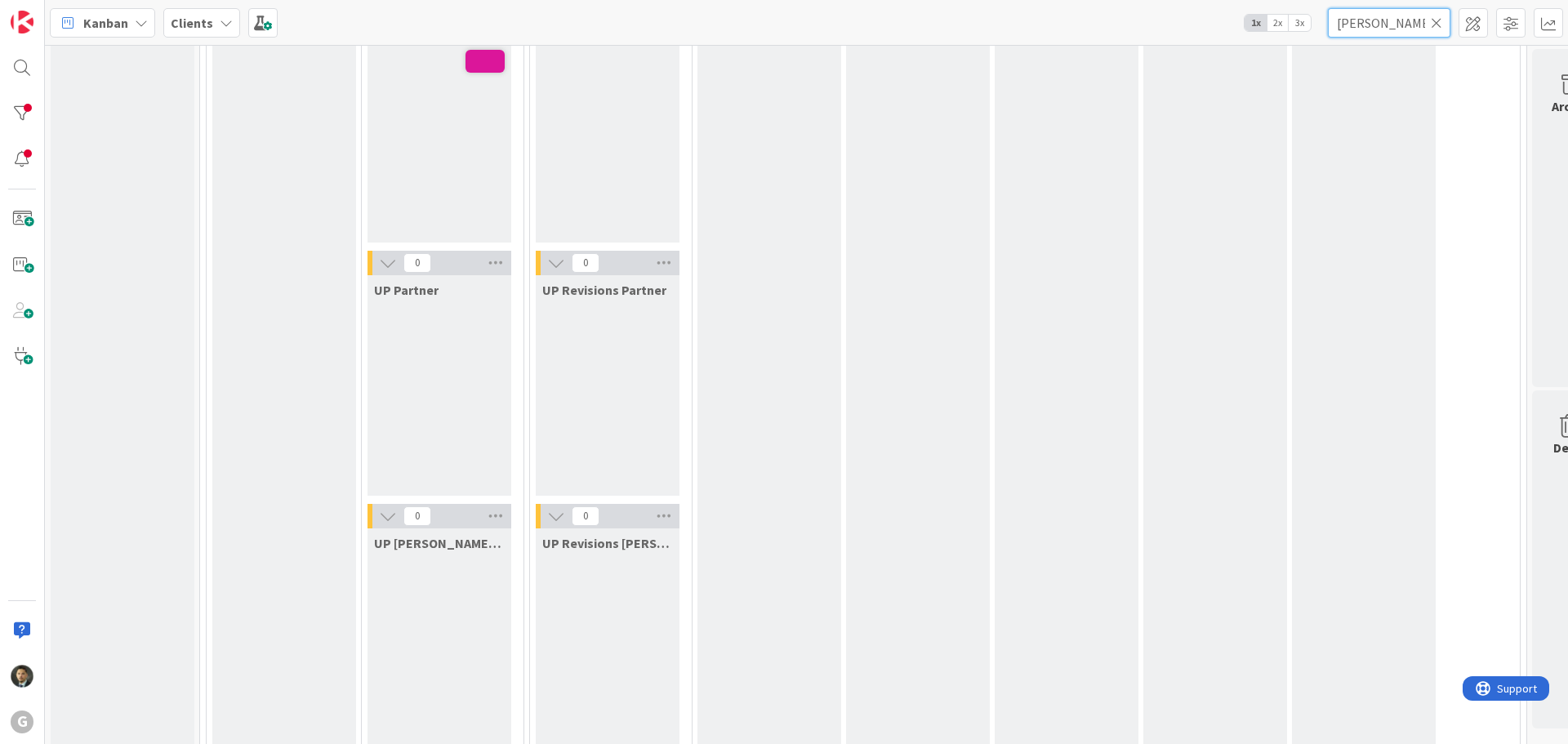
scroll to position [2731, 0]
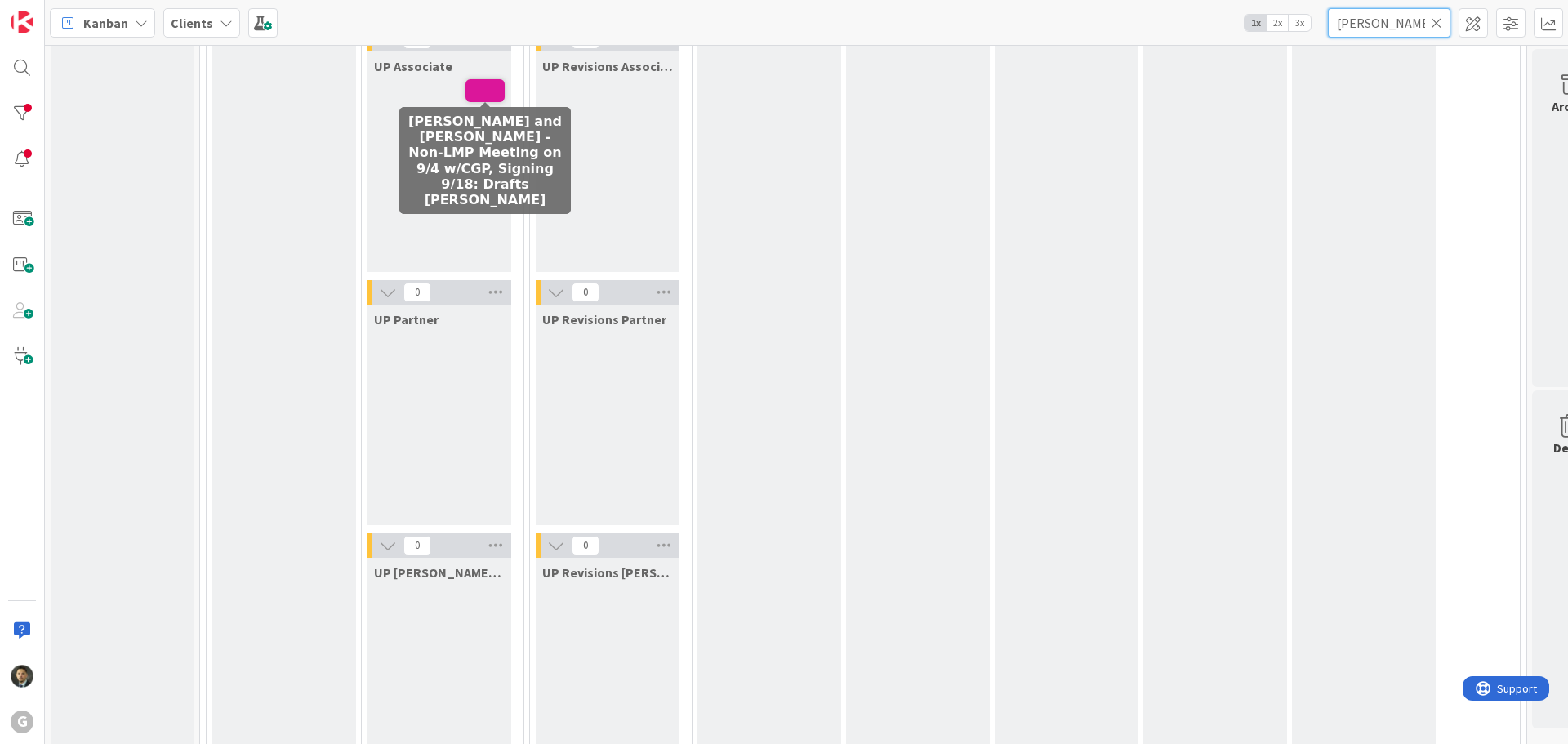
type input "paull"
click at [488, 97] on span at bounding box center [485, 90] width 40 height 23
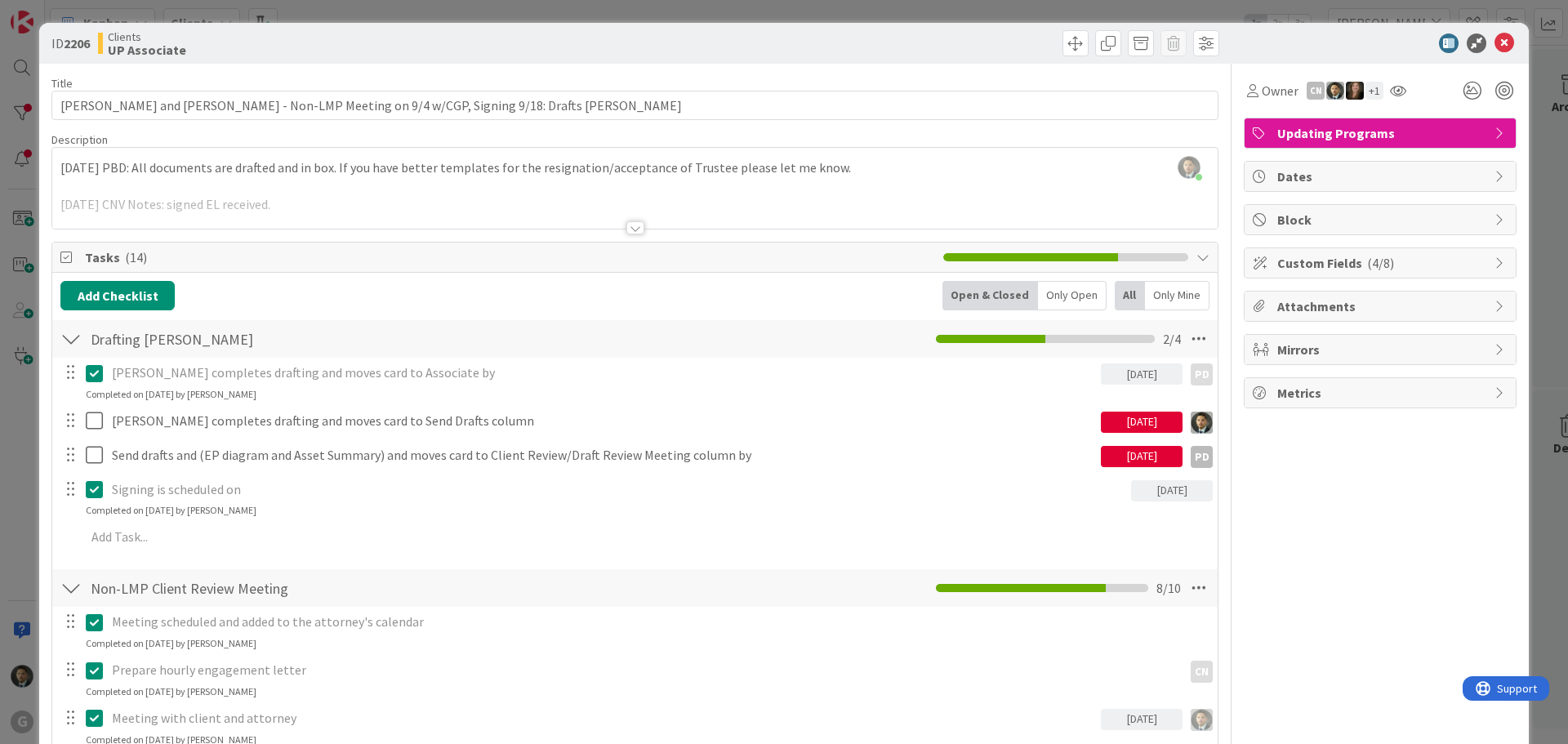
click at [628, 226] on div at bounding box center [635, 228] width 18 height 13
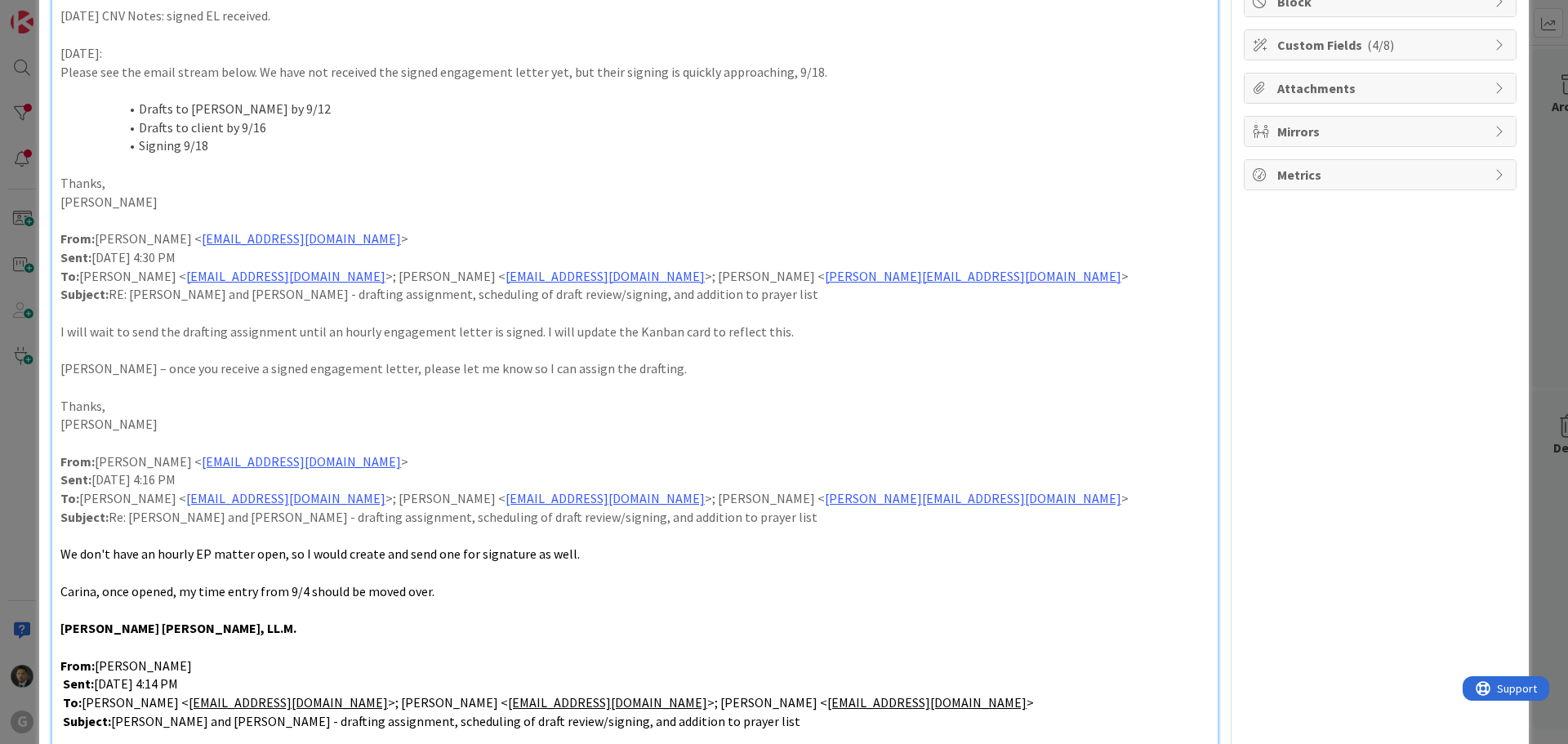
scroll to position [572, 0]
